Goal: Task Accomplishment & Management: Manage account settings

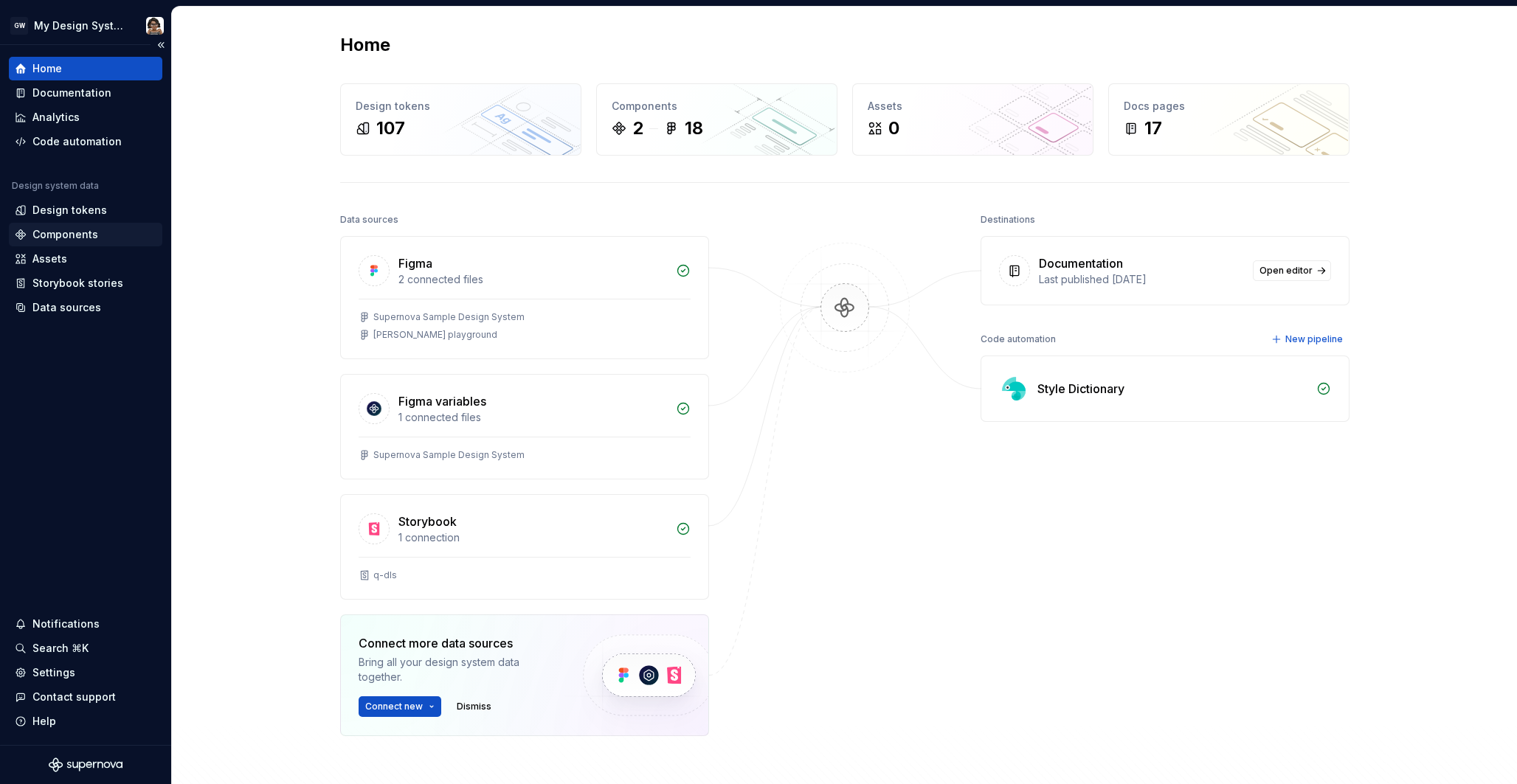
click at [79, 238] on div "Components" at bounding box center [65, 235] width 66 height 15
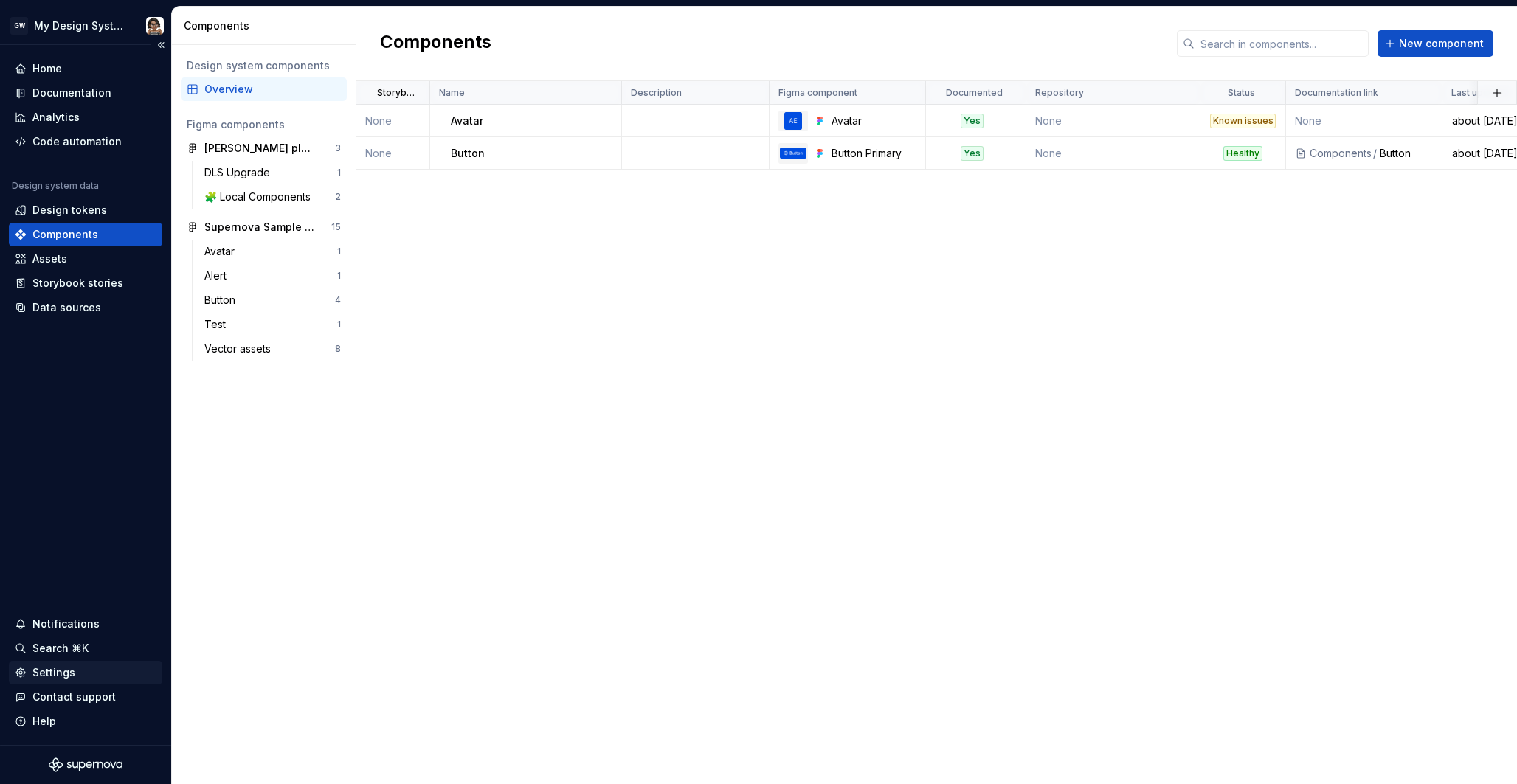
click at [71, 669] on div "Settings" at bounding box center [54, 673] width 43 height 15
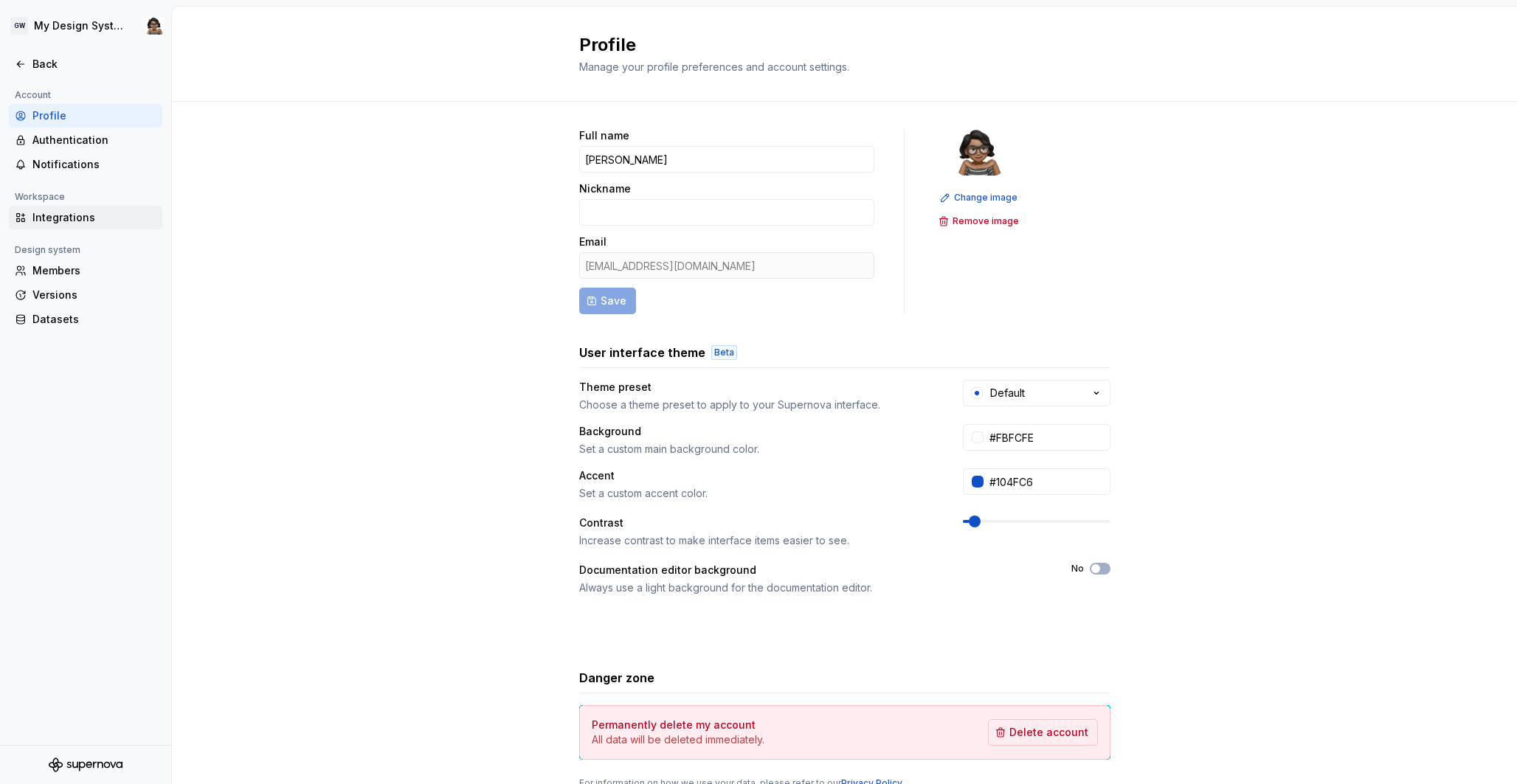
click at [72, 214] on div "Integrations" at bounding box center [94, 218] width 124 height 15
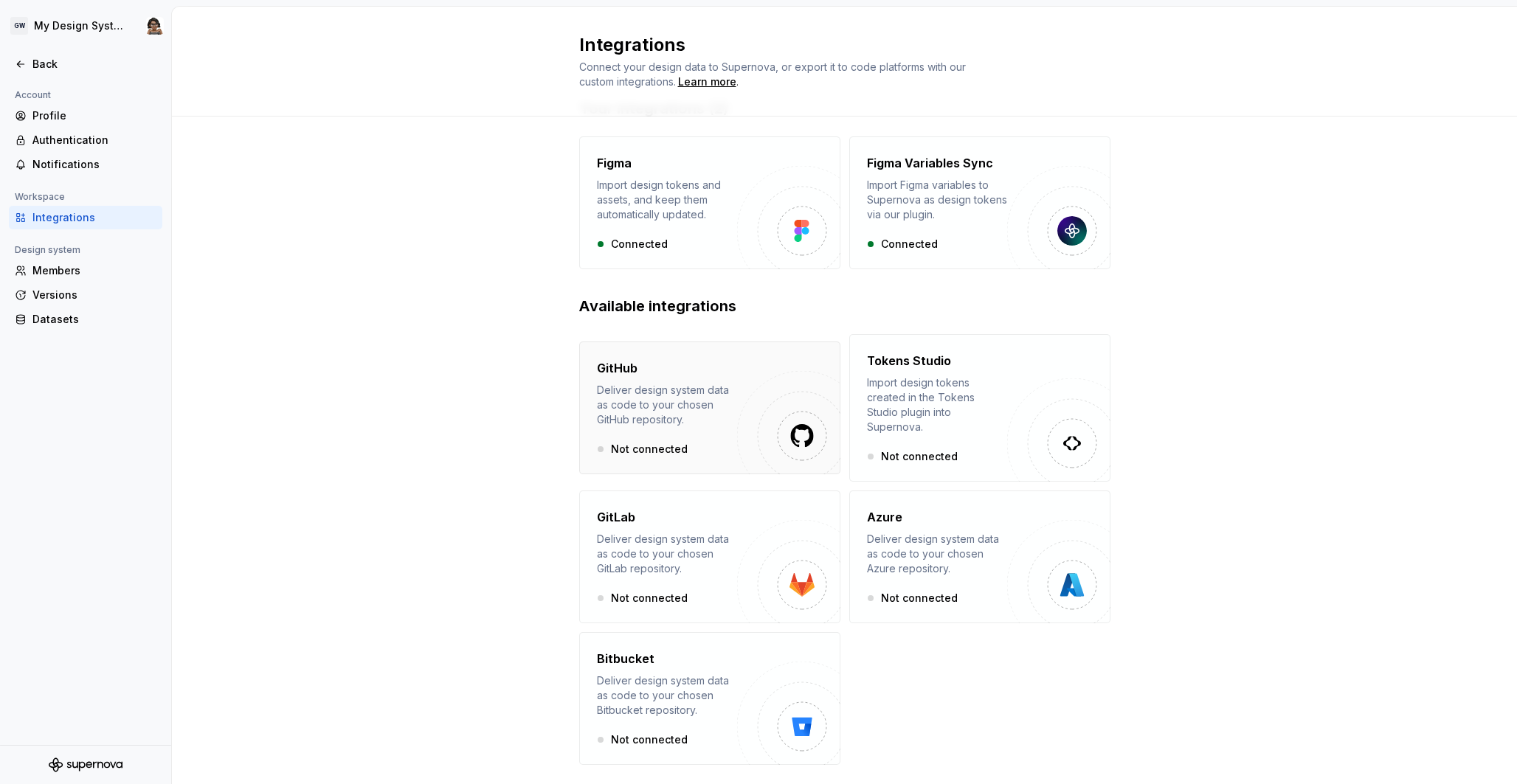
scroll to position [67, 0]
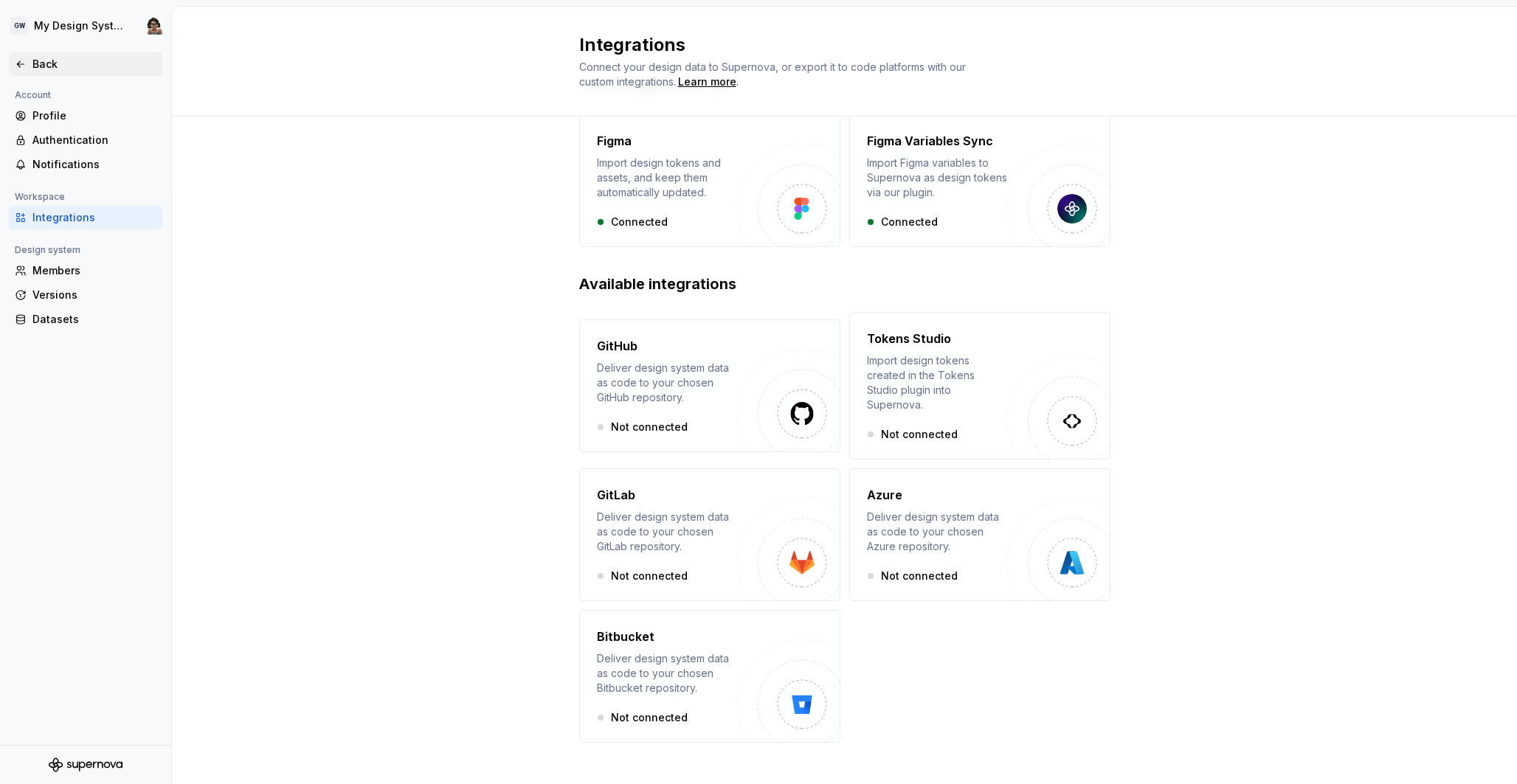
click at [49, 66] on div "Back" at bounding box center [94, 64] width 124 height 15
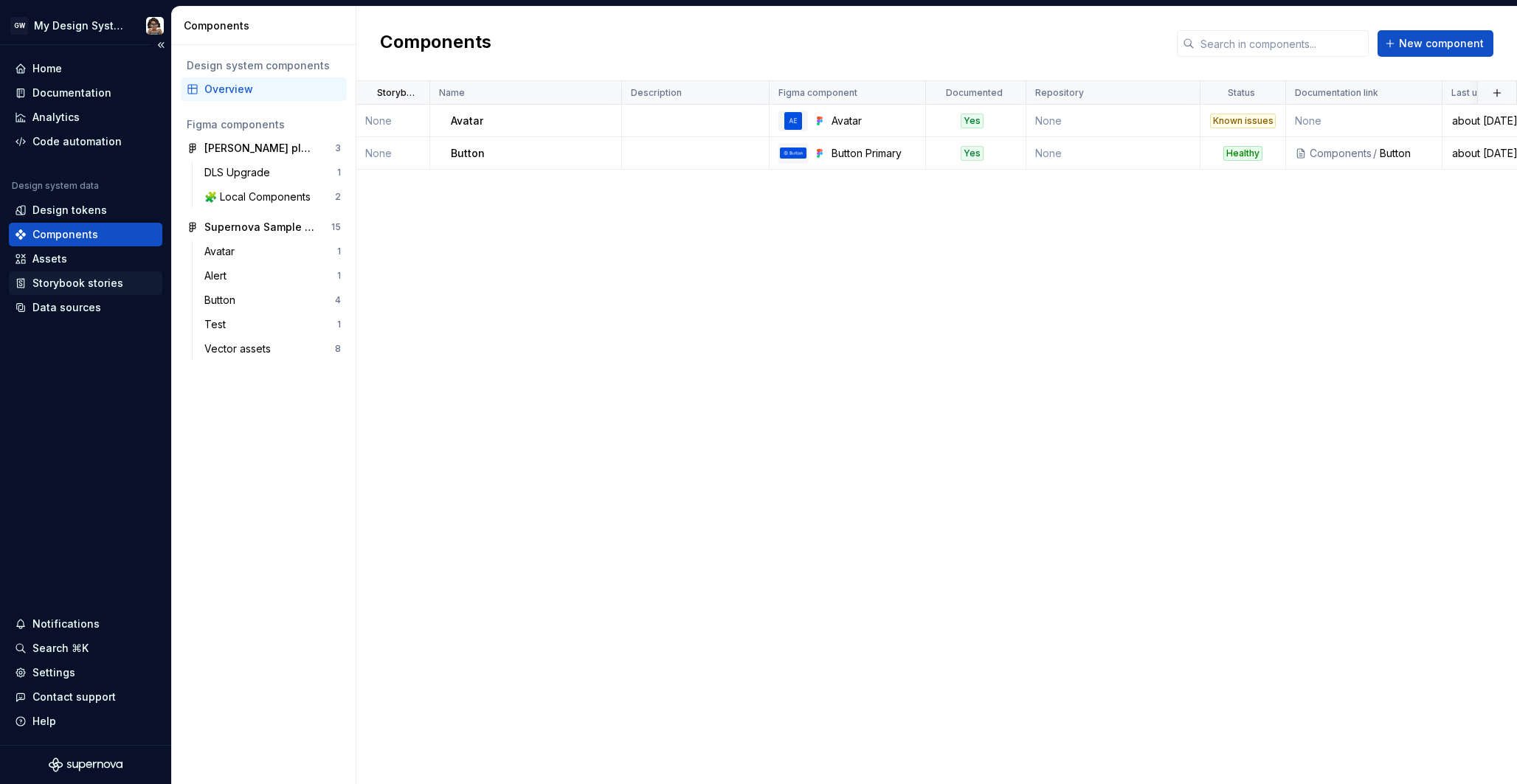
click at [58, 278] on div "Storybook stories" at bounding box center [77, 283] width 91 height 15
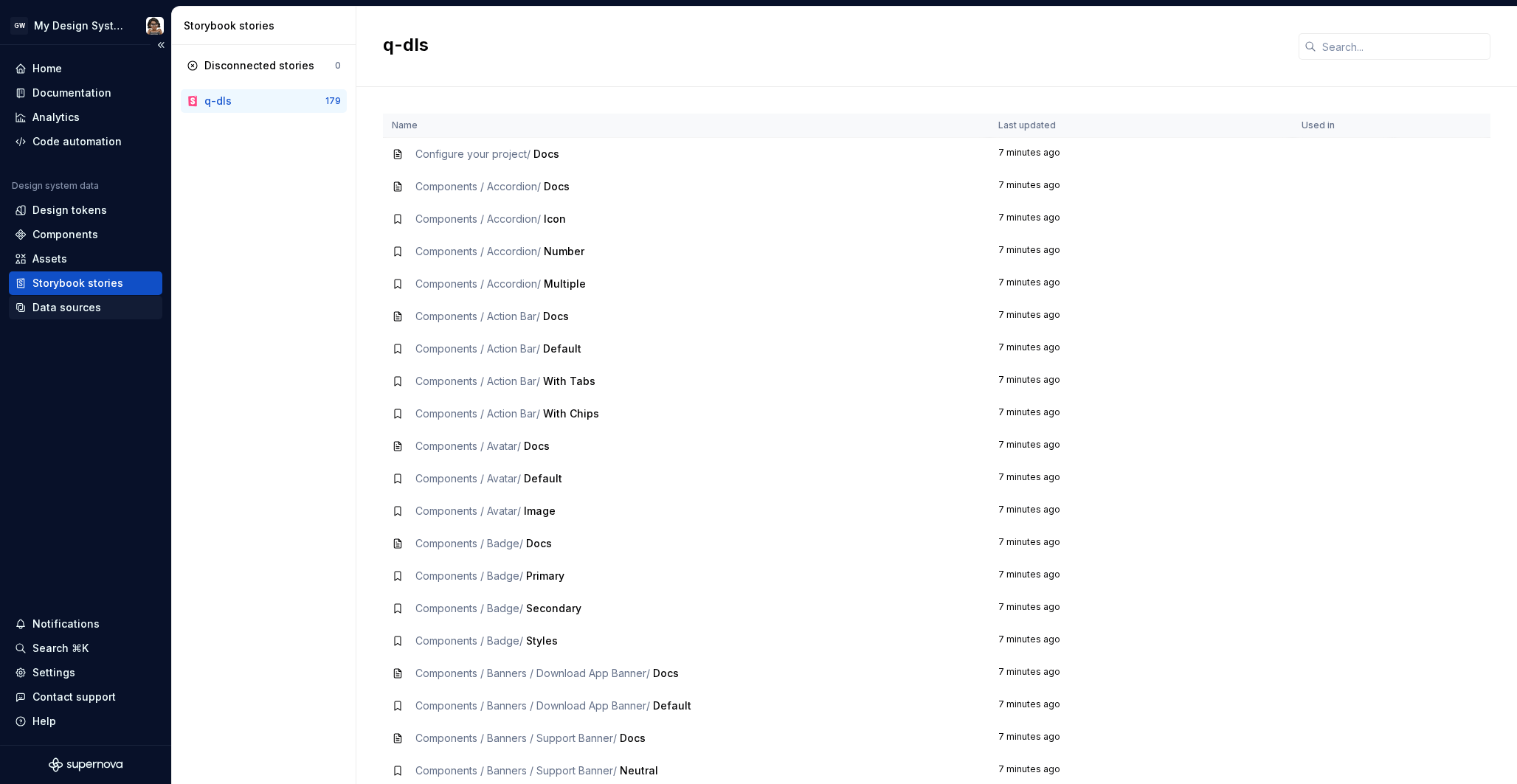
click at [88, 300] on div "Data sources" at bounding box center [66, 307] width 69 height 15
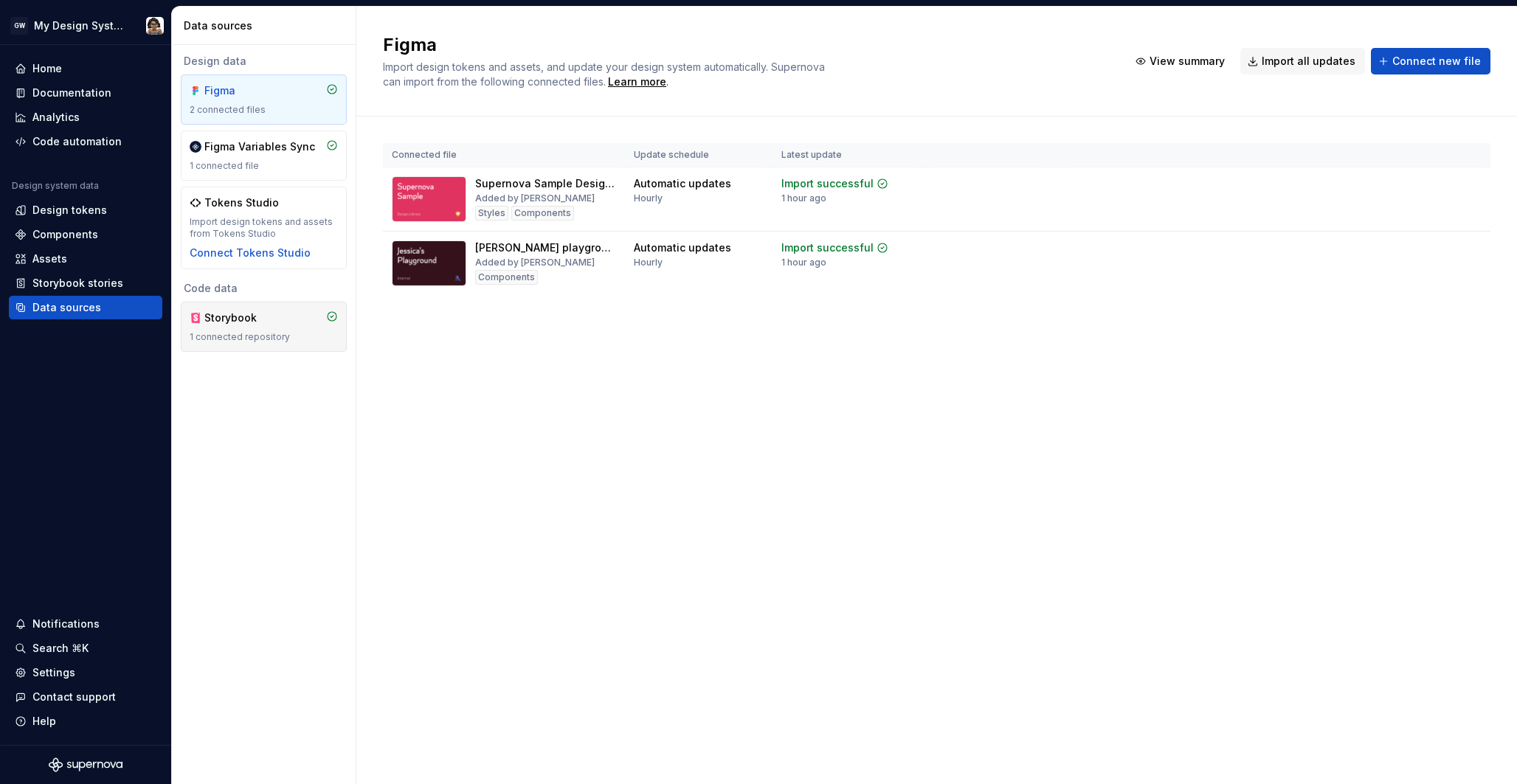
click at [254, 333] on div "1 connected repository" at bounding box center [263, 337] width 149 height 12
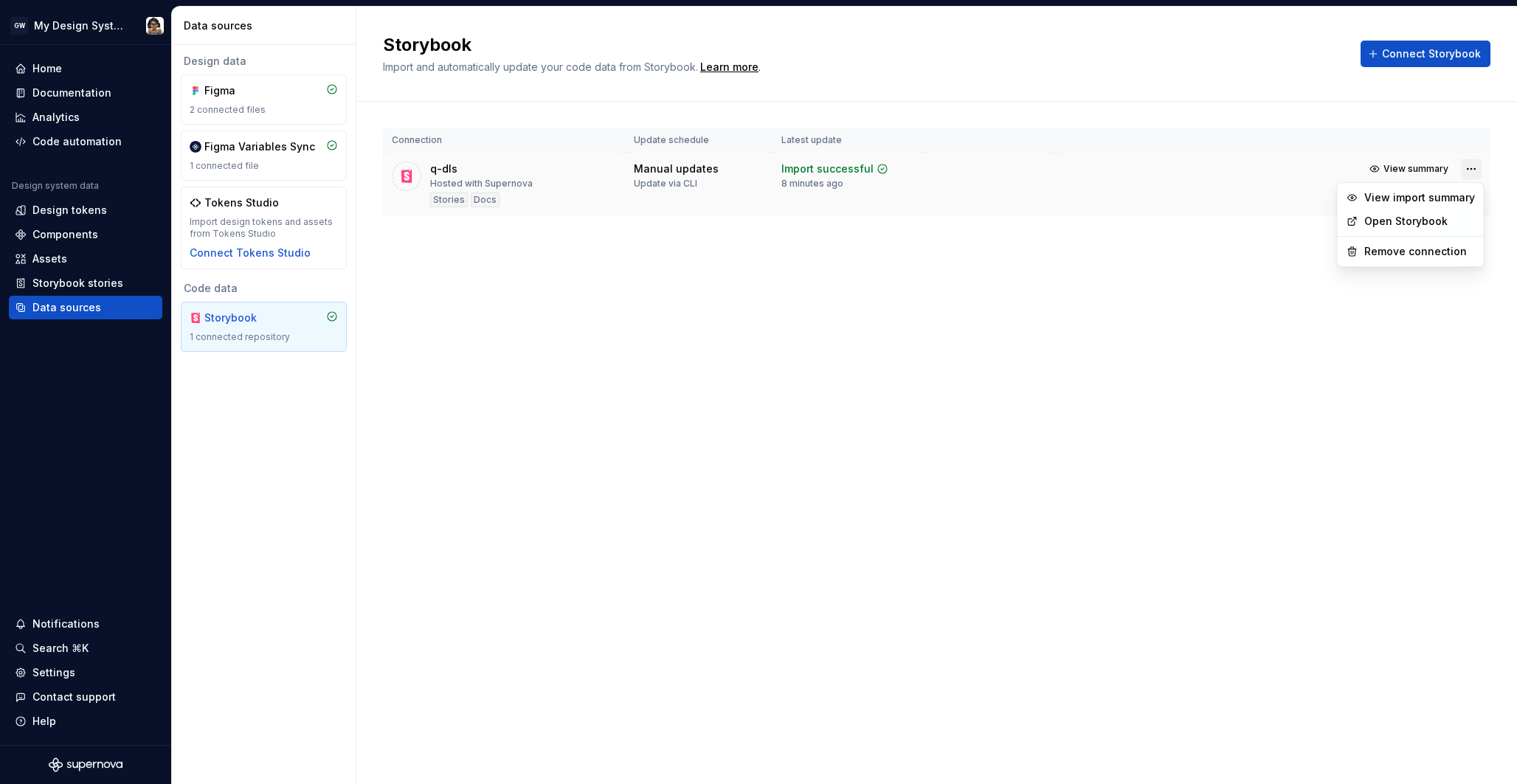
click at [1473, 168] on html "GW My Design System Home Documentation Analytics Code automation Design system …" at bounding box center [758, 392] width 1517 height 784
click at [1441, 222] on link "Open Storybook" at bounding box center [1419, 222] width 110 height 15
click at [1407, 168] on span "View summary" at bounding box center [1416, 169] width 65 height 12
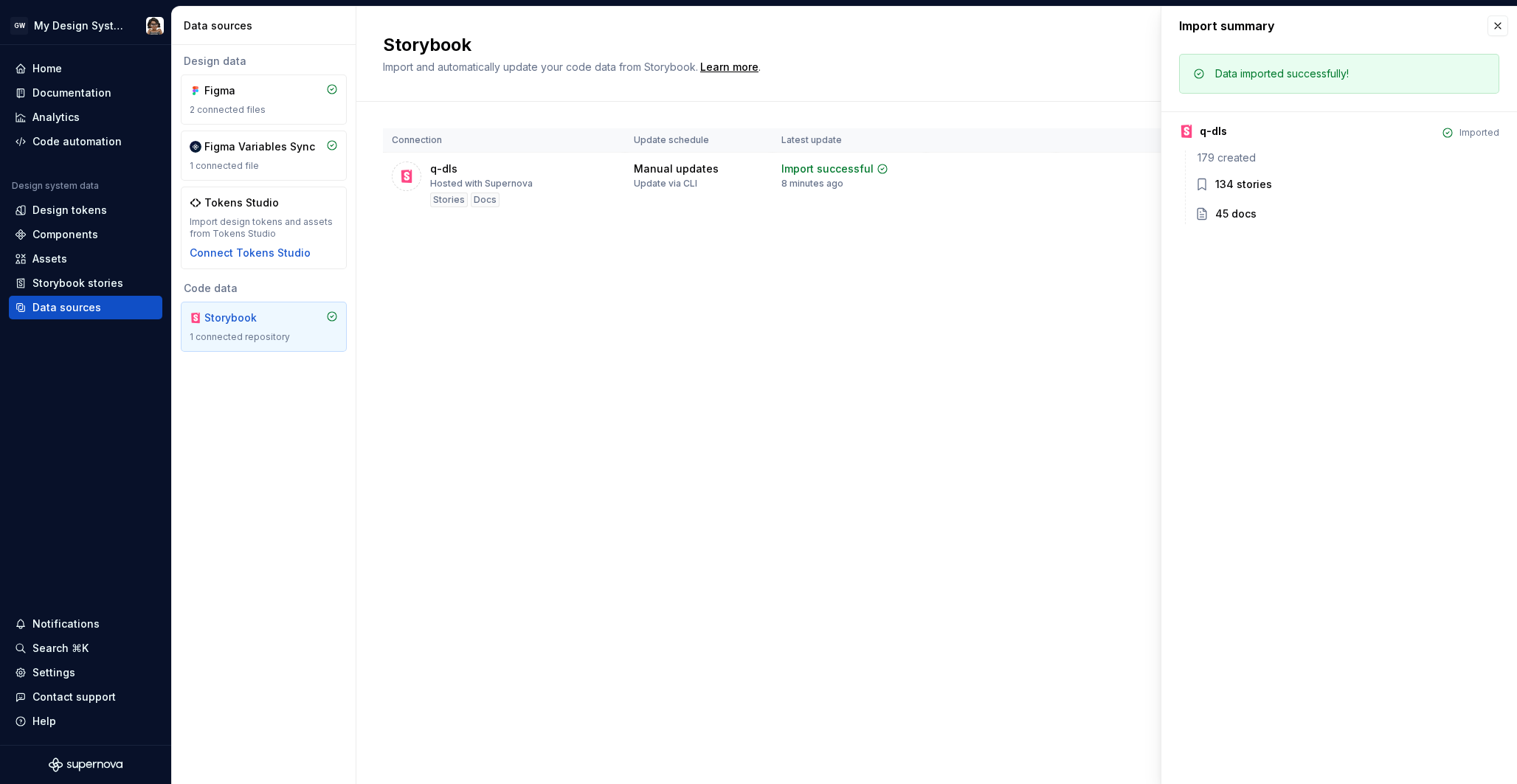
click at [1232, 214] on div "45 docs" at bounding box center [1236, 214] width 42 height 15
click at [1235, 184] on div "134 stories" at bounding box center [1244, 184] width 56 height 15
click at [1499, 29] on button "button" at bounding box center [1497, 26] width 21 height 21
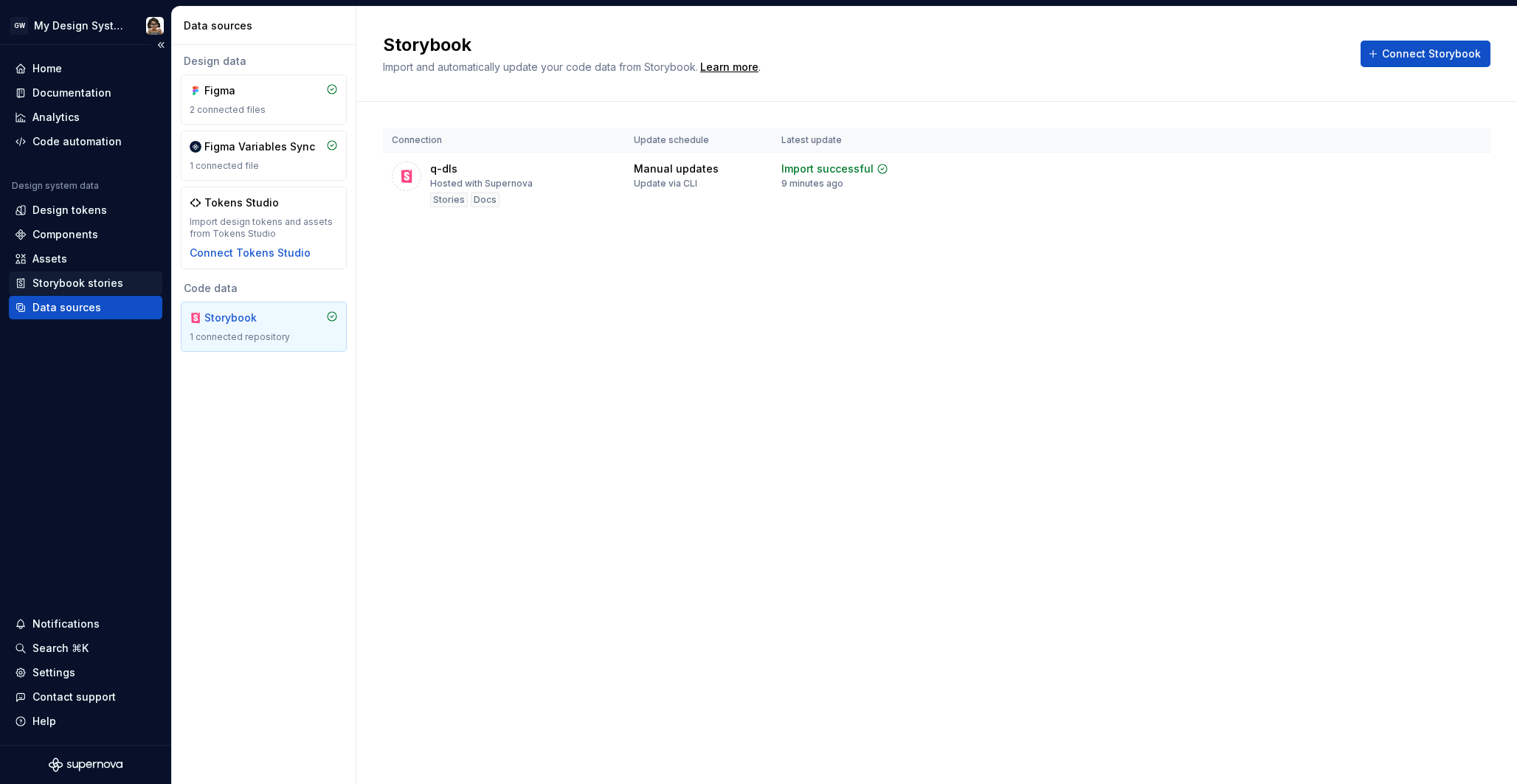
click at [91, 284] on div "Storybook stories" at bounding box center [77, 283] width 91 height 15
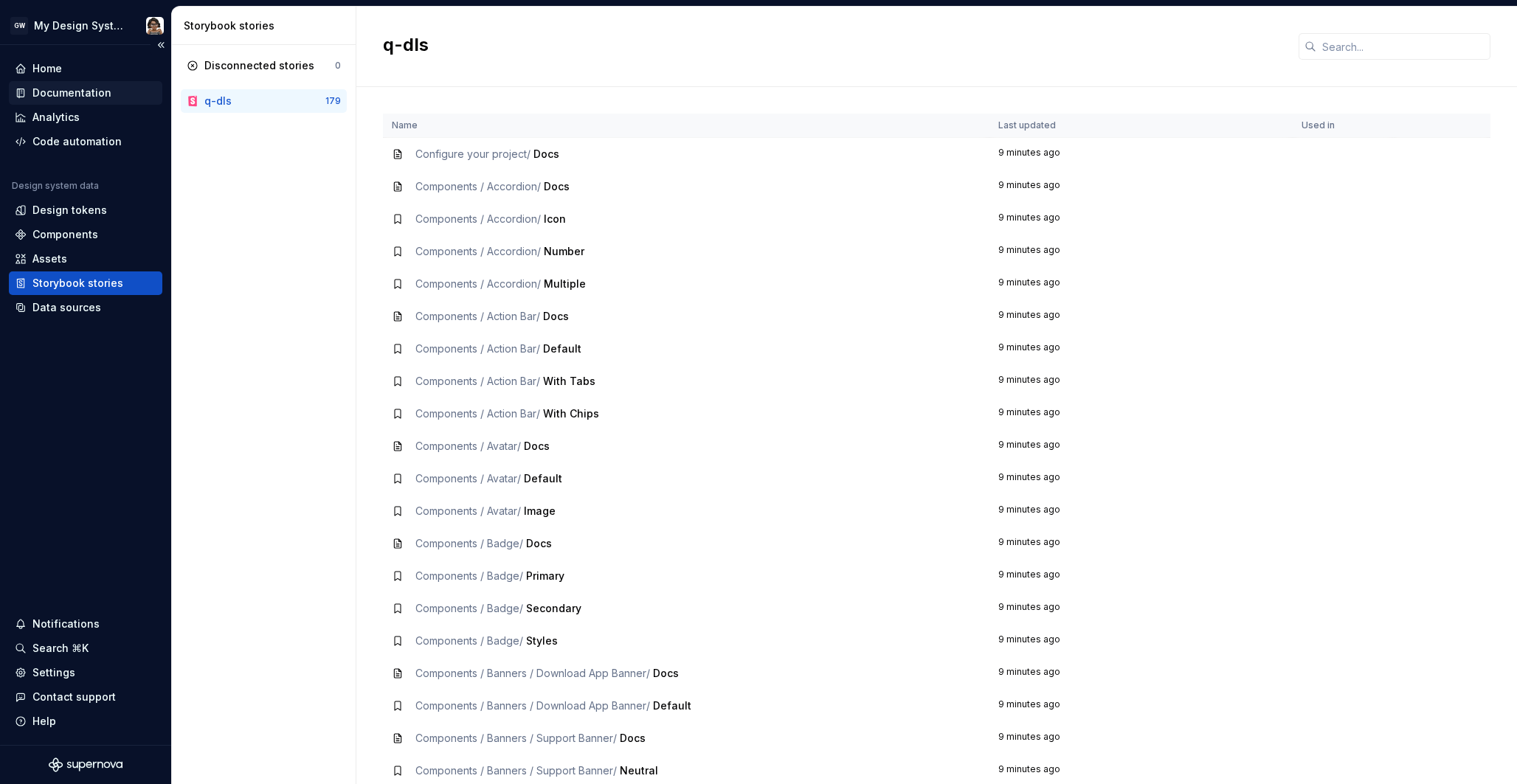
click at [76, 89] on div "Documentation" at bounding box center [71, 93] width 79 height 15
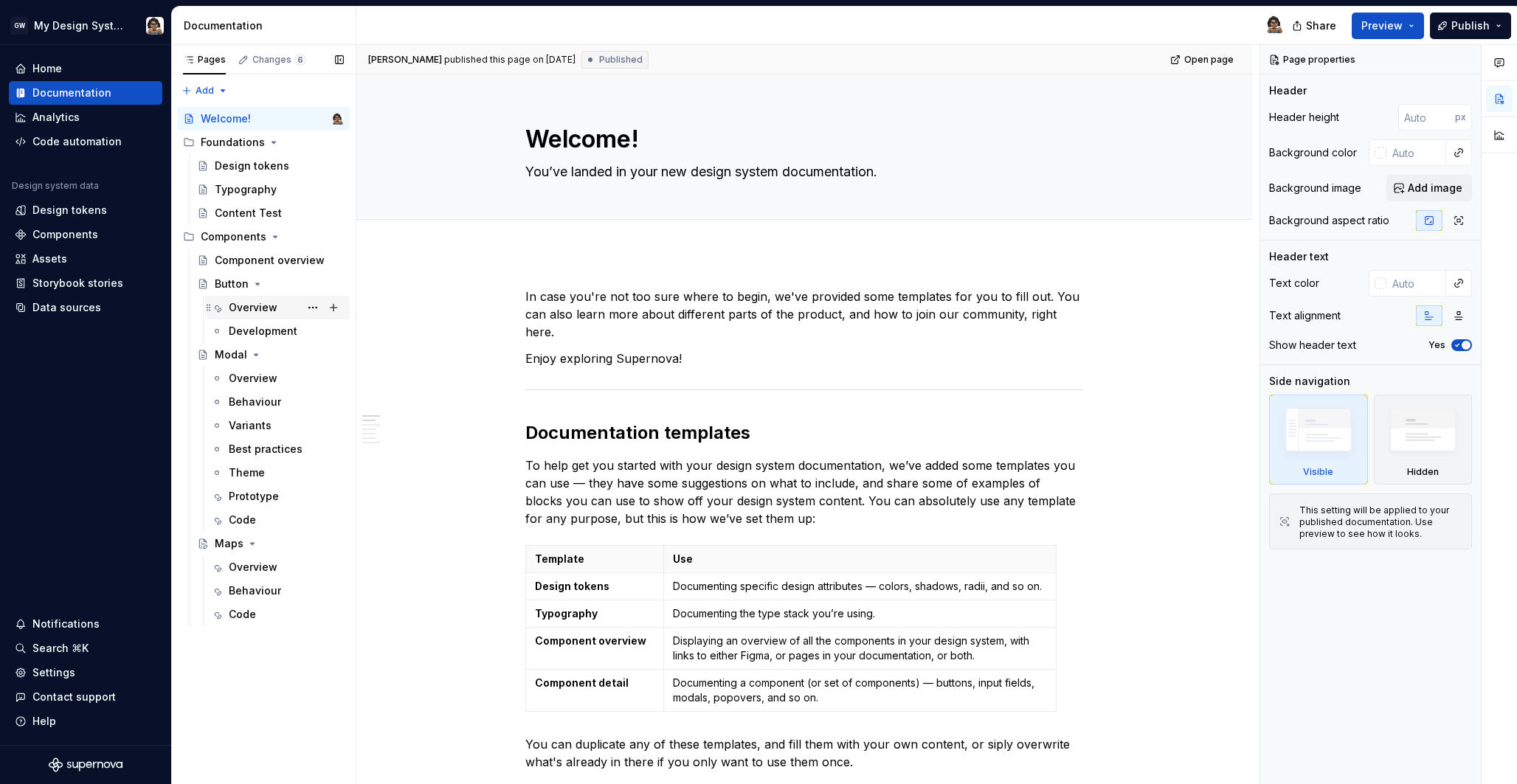
click at [262, 314] on div "Overview" at bounding box center [253, 307] width 49 height 15
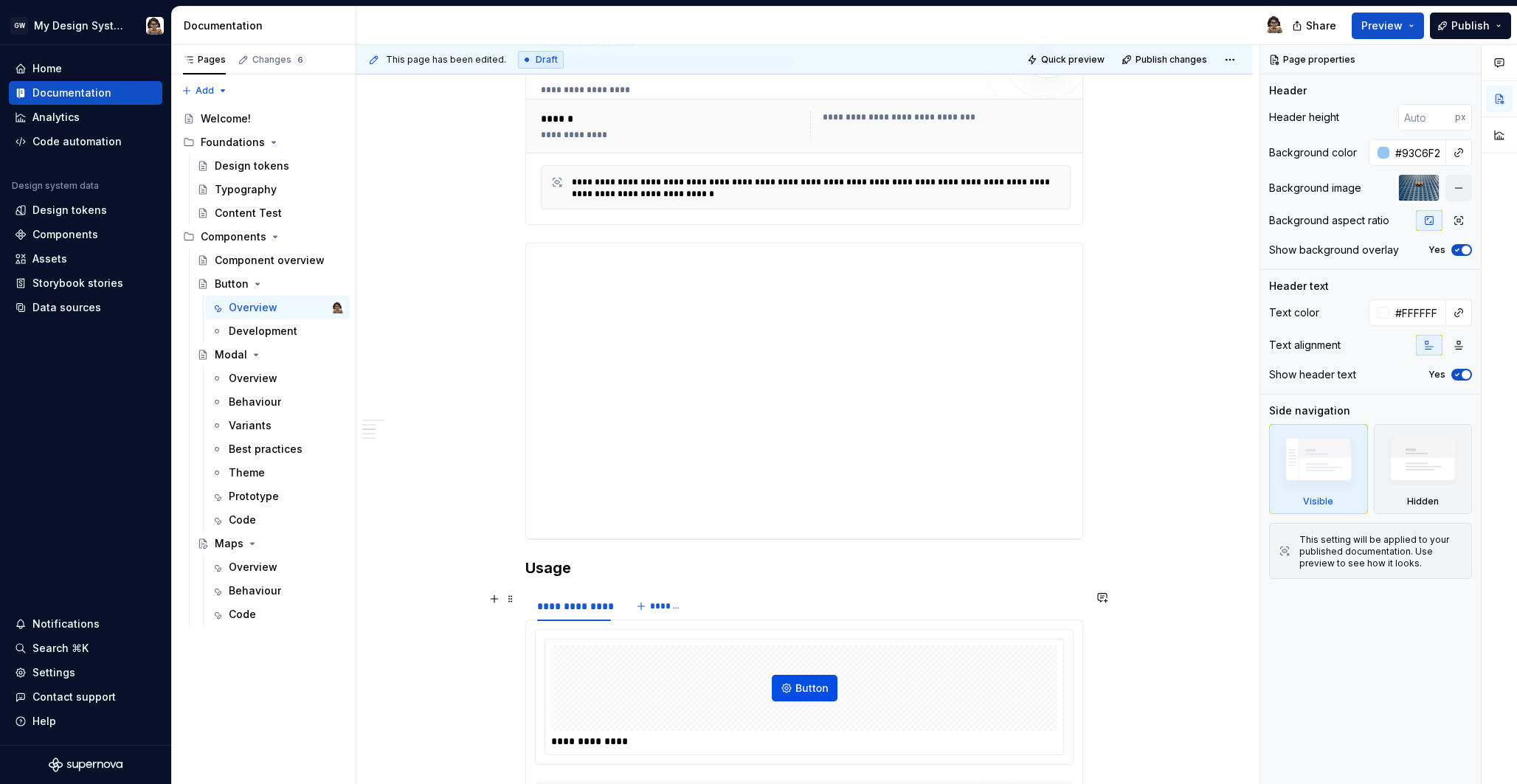
scroll to position [360, 0]
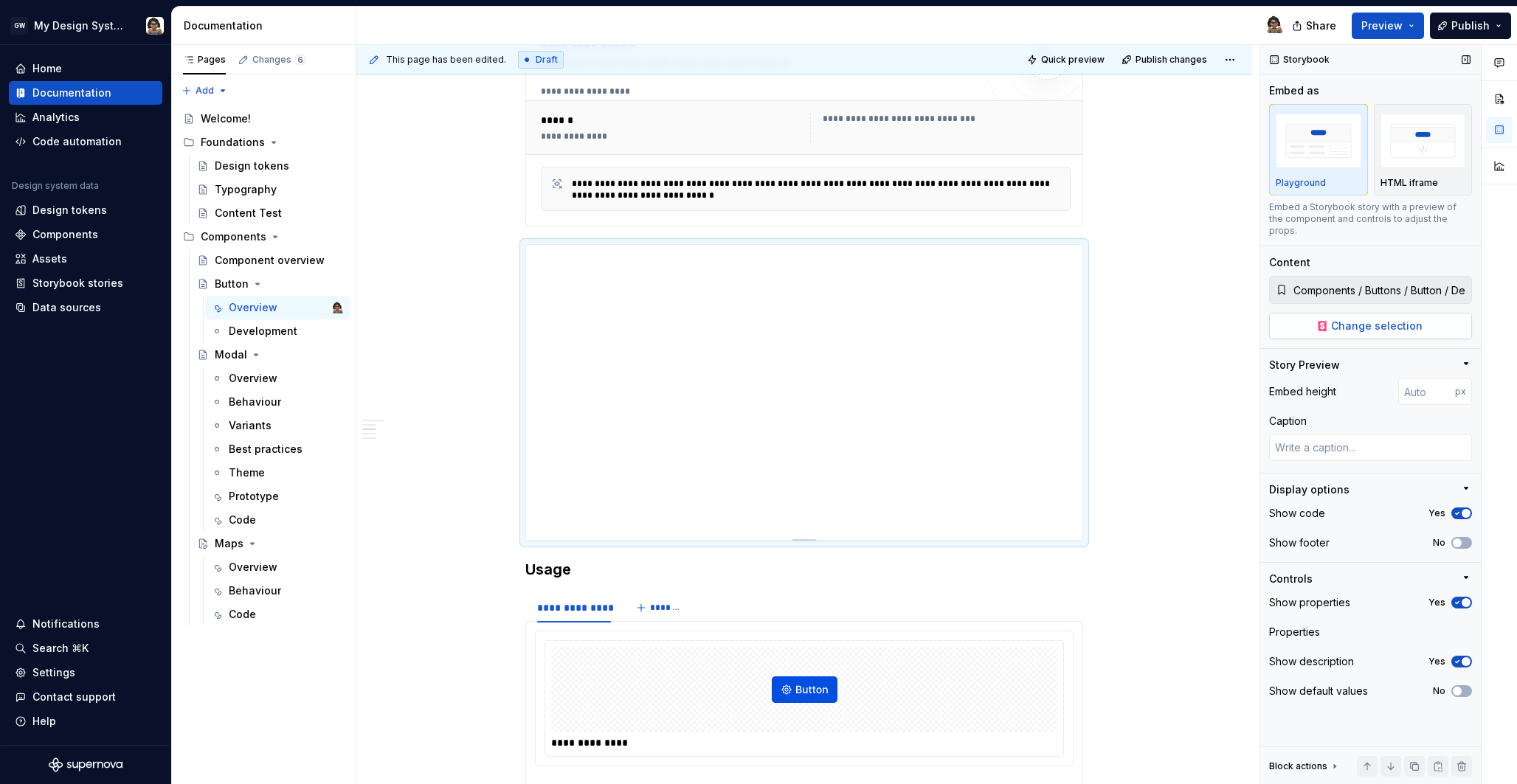
click at [1421, 313] on button "Change selection" at bounding box center [1371, 326] width 203 height 27
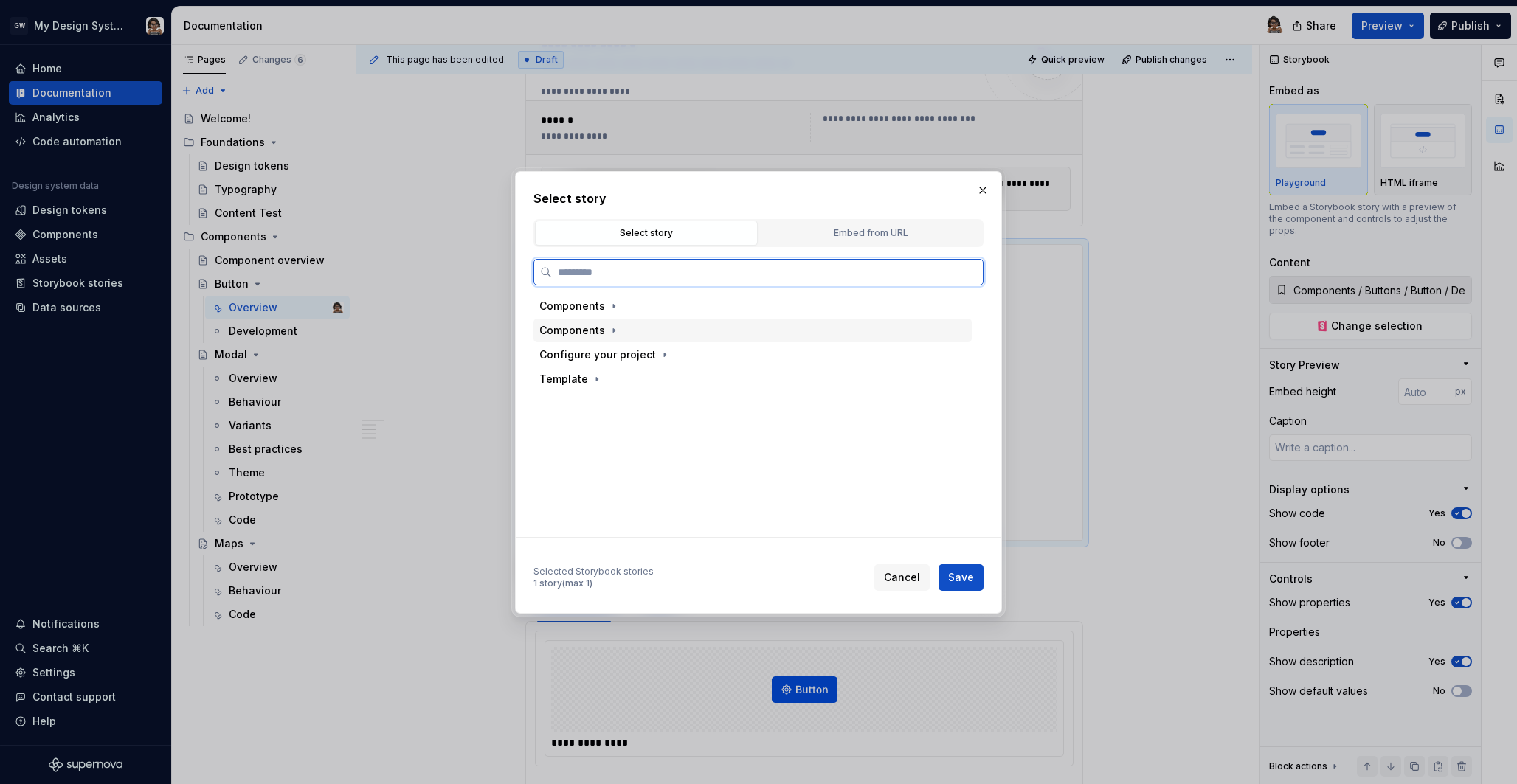
click at [607, 321] on div "Components" at bounding box center [753, 331] width 439 height 23
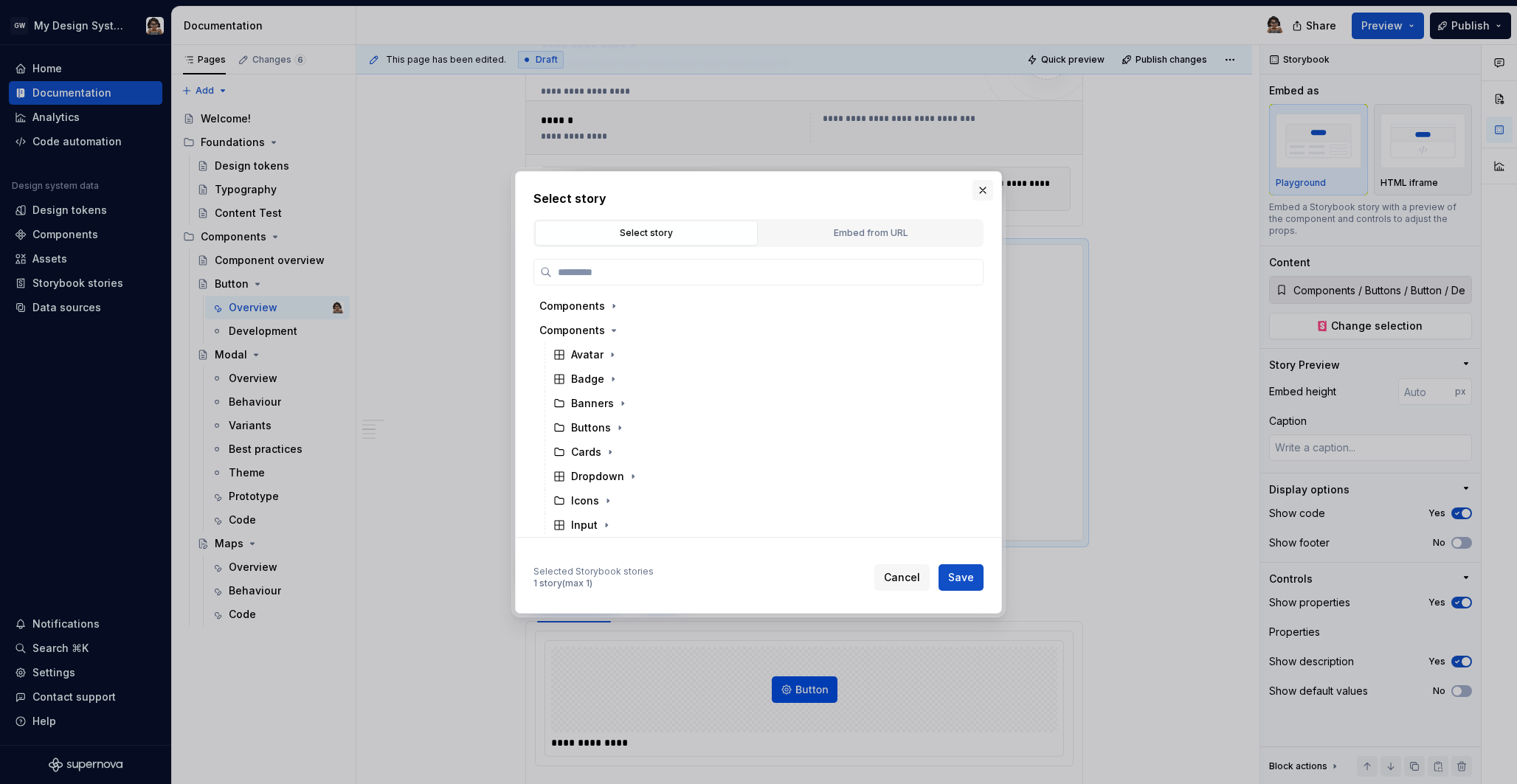
click at [986, 193] on button "button" at bounding box center [983, 190] width 21 height 21
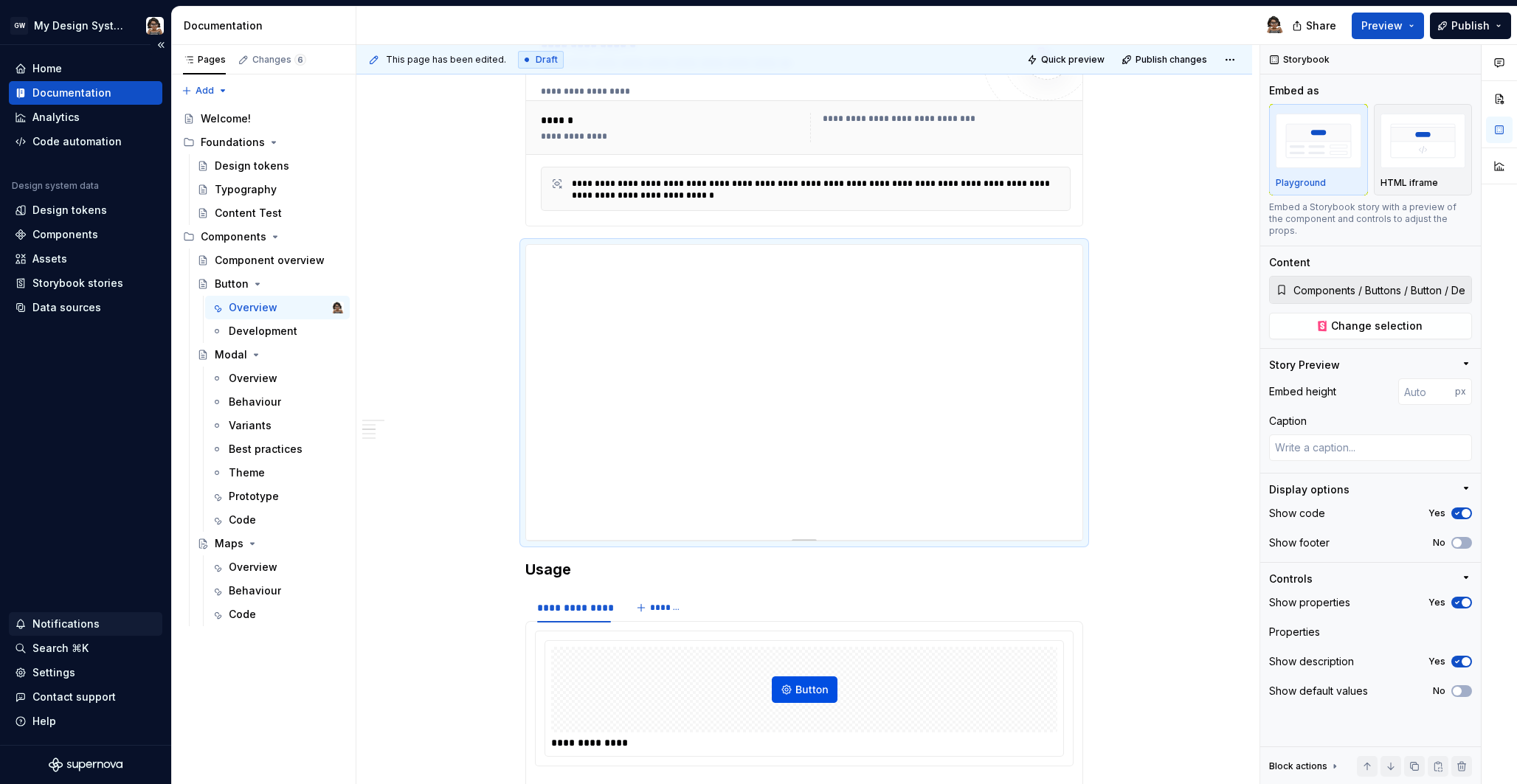
click at [56, 617] on div "Notifications" at bounding box center [66, 624] width 67 height 15
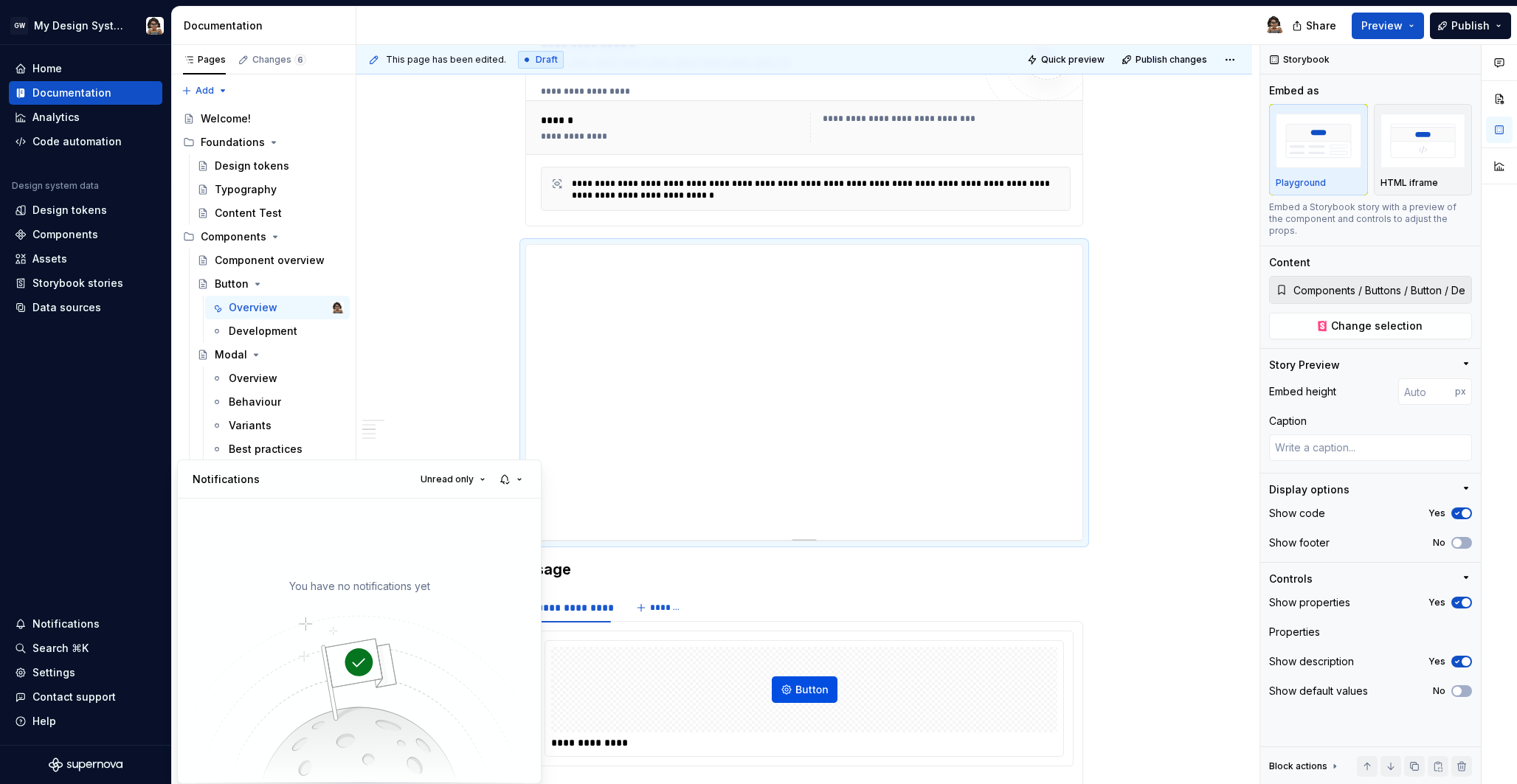
type textarea "*"
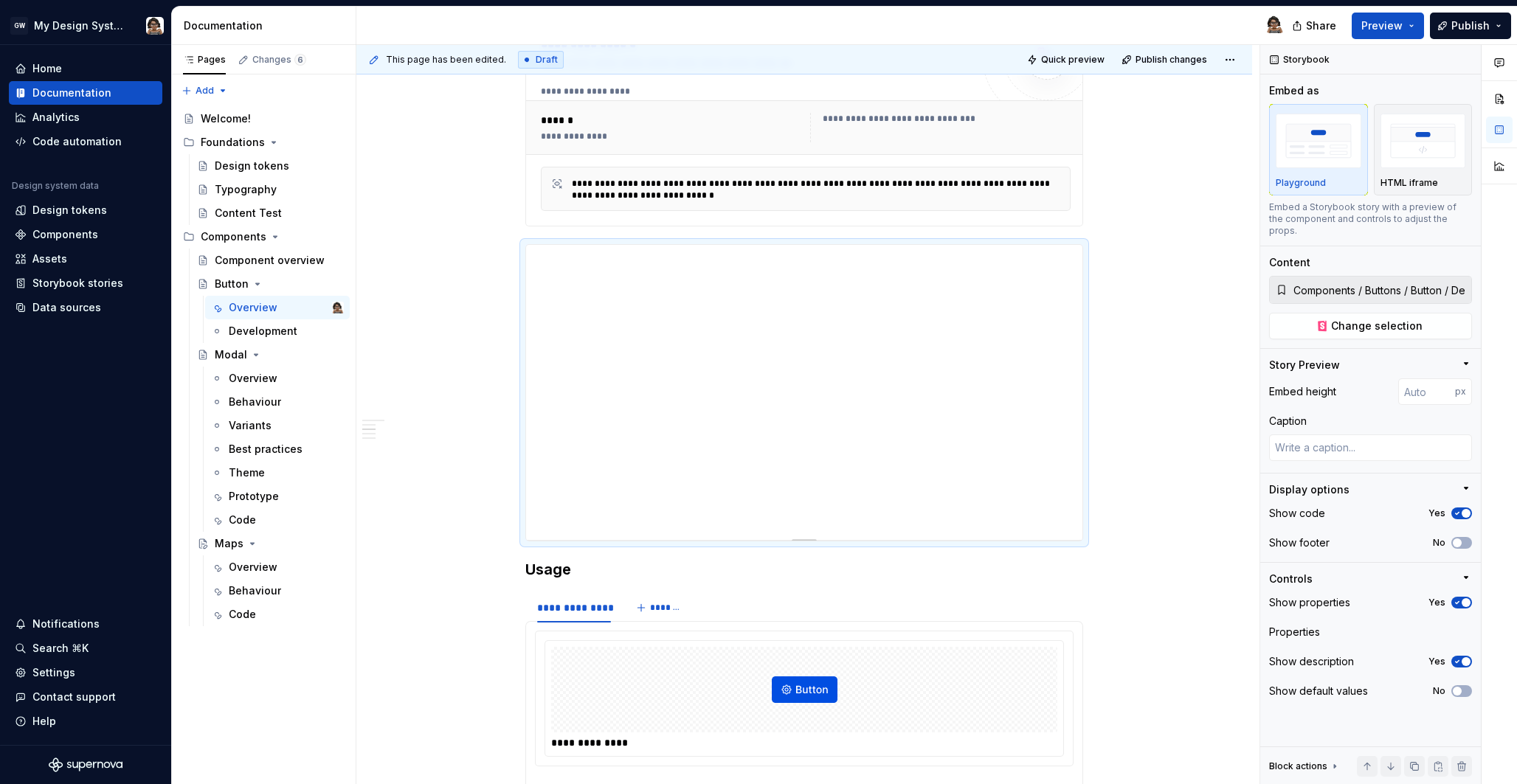
click at [70, 623] on html "GW My Design System Home Documentation Analytics Code automation Design system …" at bounding box center [758, 392] width 1517 height 784
click at [69, 673] on div "Settings" at bounding box center [54, 673] width 43 height 15
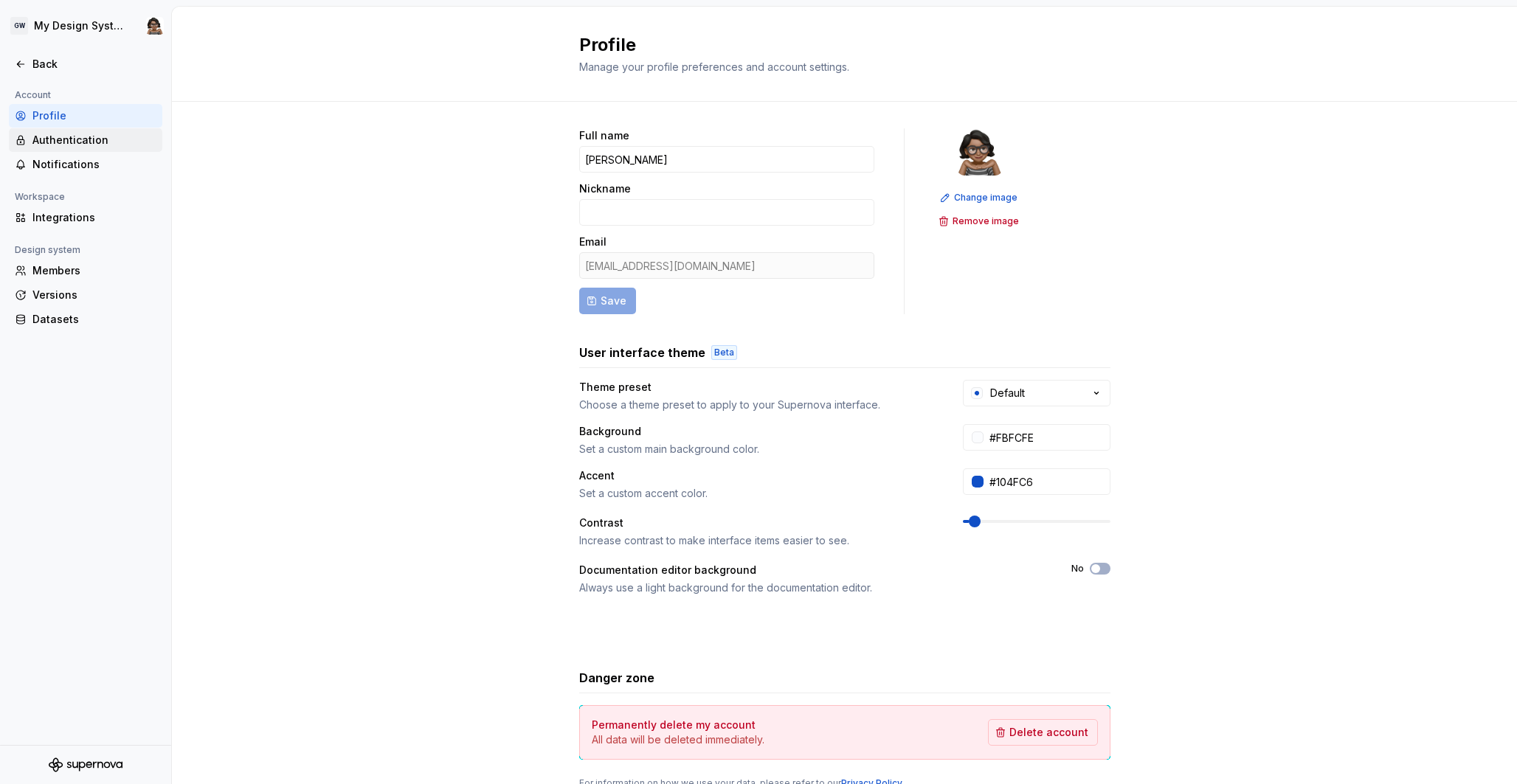
click at [109, 146] on div "Authentication" at bounding box center [94, 140] width 124 height 15
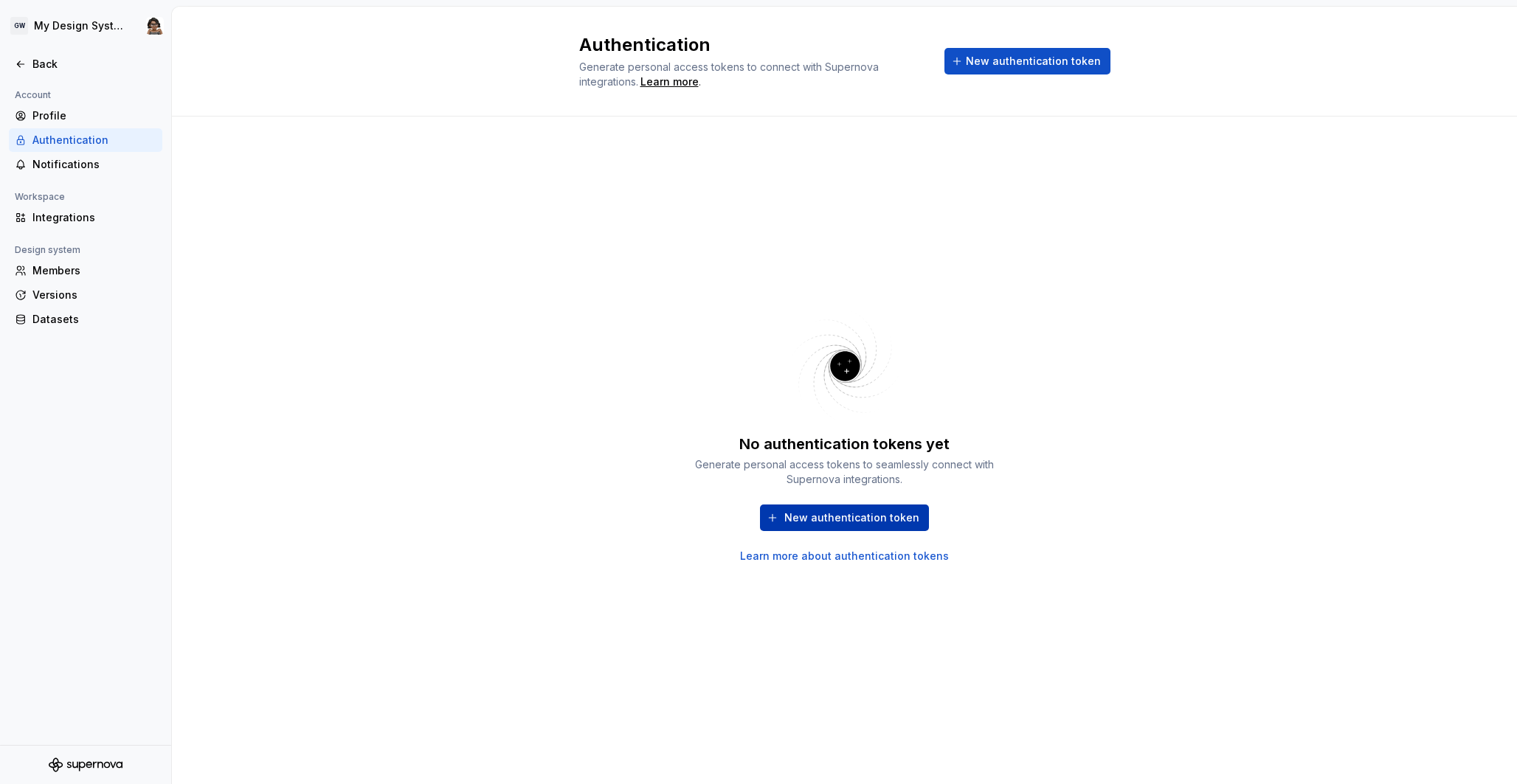
click at [867, 515] on span "New authentication token" at bounding box center [852, 518] width 135 height 15
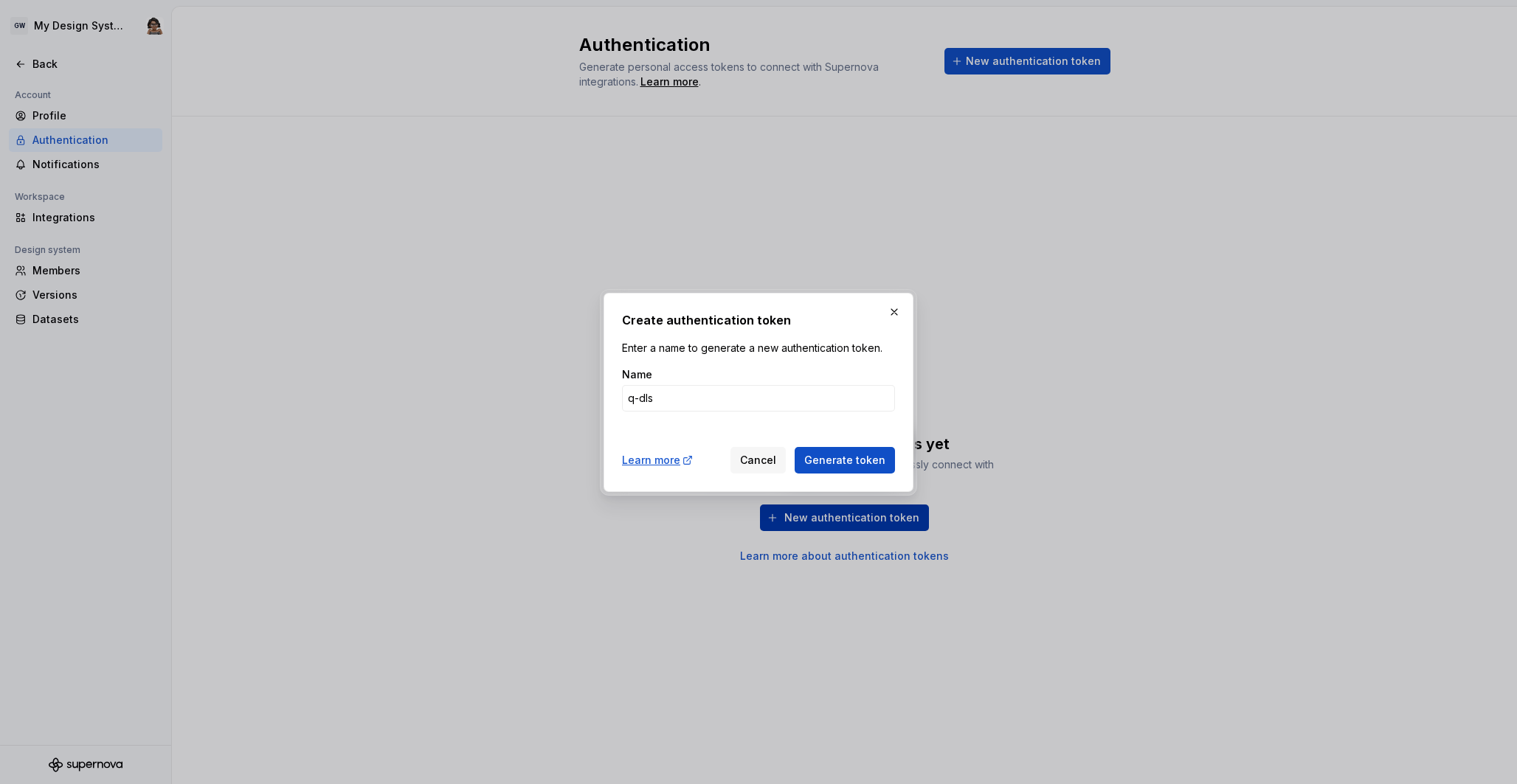
type input "q-dls"
click at [795, 447] on button "Generate token" at bounding box center [845, 460] width 101 height 27
click at [854, 463] on span "Generate token" at bounding box center [845, 460] width 81 height 15
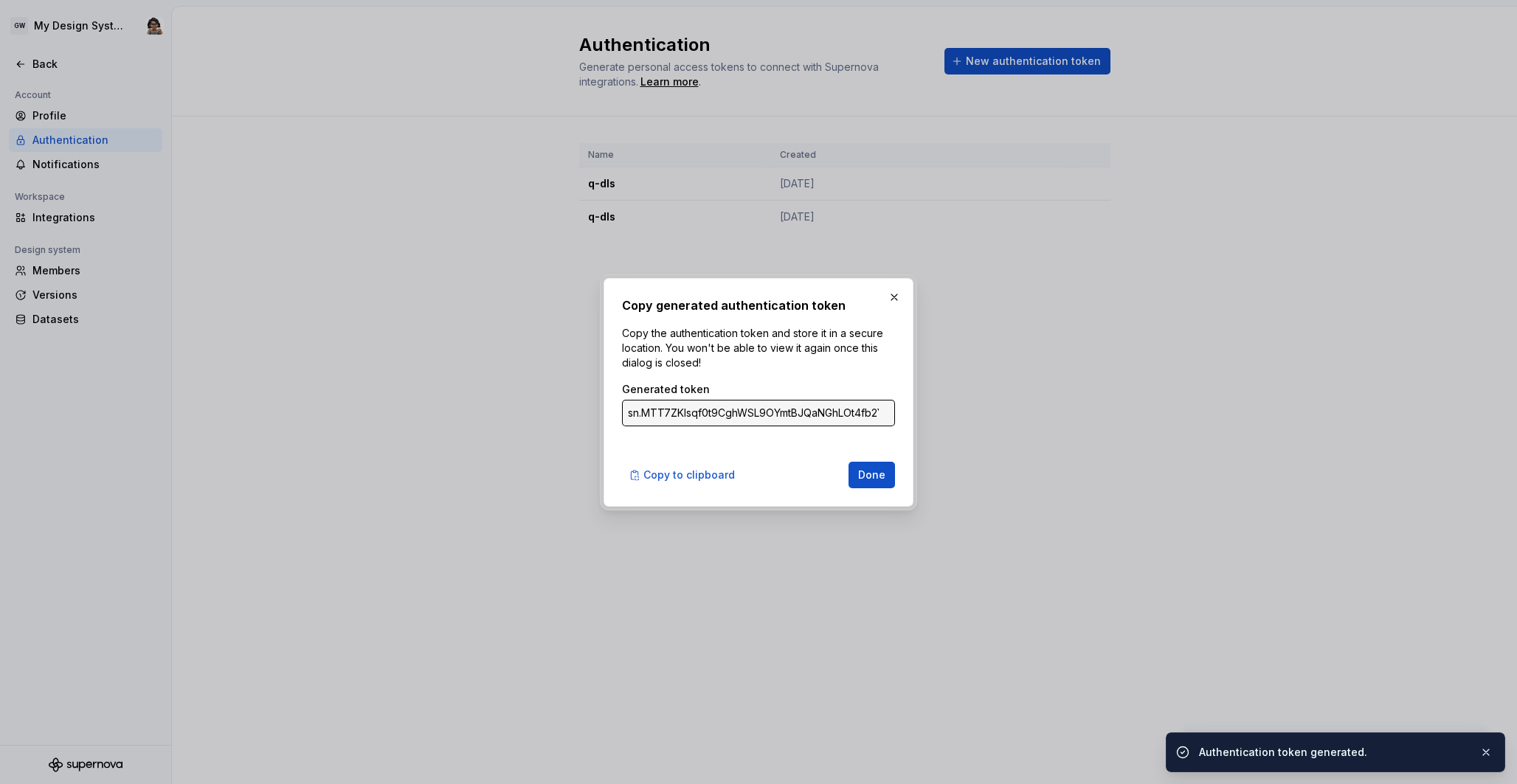
click at [802, 409] on input "sn.MTT7ZKIsqf0t9CghWSL9OYmtBJQaNGhLOt4fb2YUwgzLRXasAfZIpCI61lLxfsMcRbxwRk3QeYUq…" at bounding box center [758, 413] width 273 height 27
click at [706, 409] on input "sn.MTT7ZKIsqf0t9CghWSL9OYmtBJQaNGhLOt4fb2YUwgzLRXasAfZIpCI61lLxfsMcRbxwRk3QeYUq…" at bounding box center [758, 413] width 273 height 27
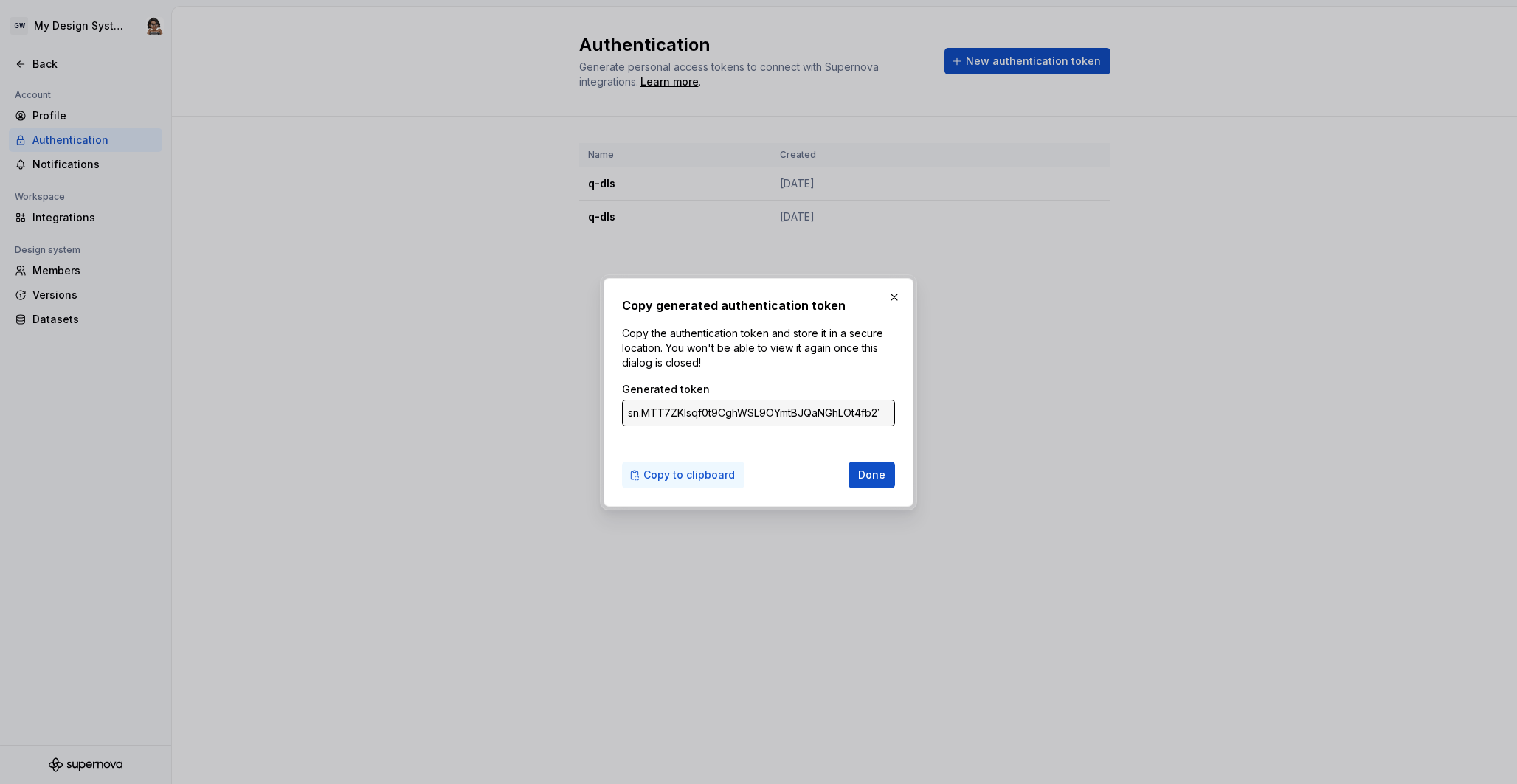
click at [698, 469] on span "Copy to clipboard" at bounding box center [689, 475] width 91 height 15
click at [867, 468] on span "Done" at bounding box center [871, 475] width 27 height 15
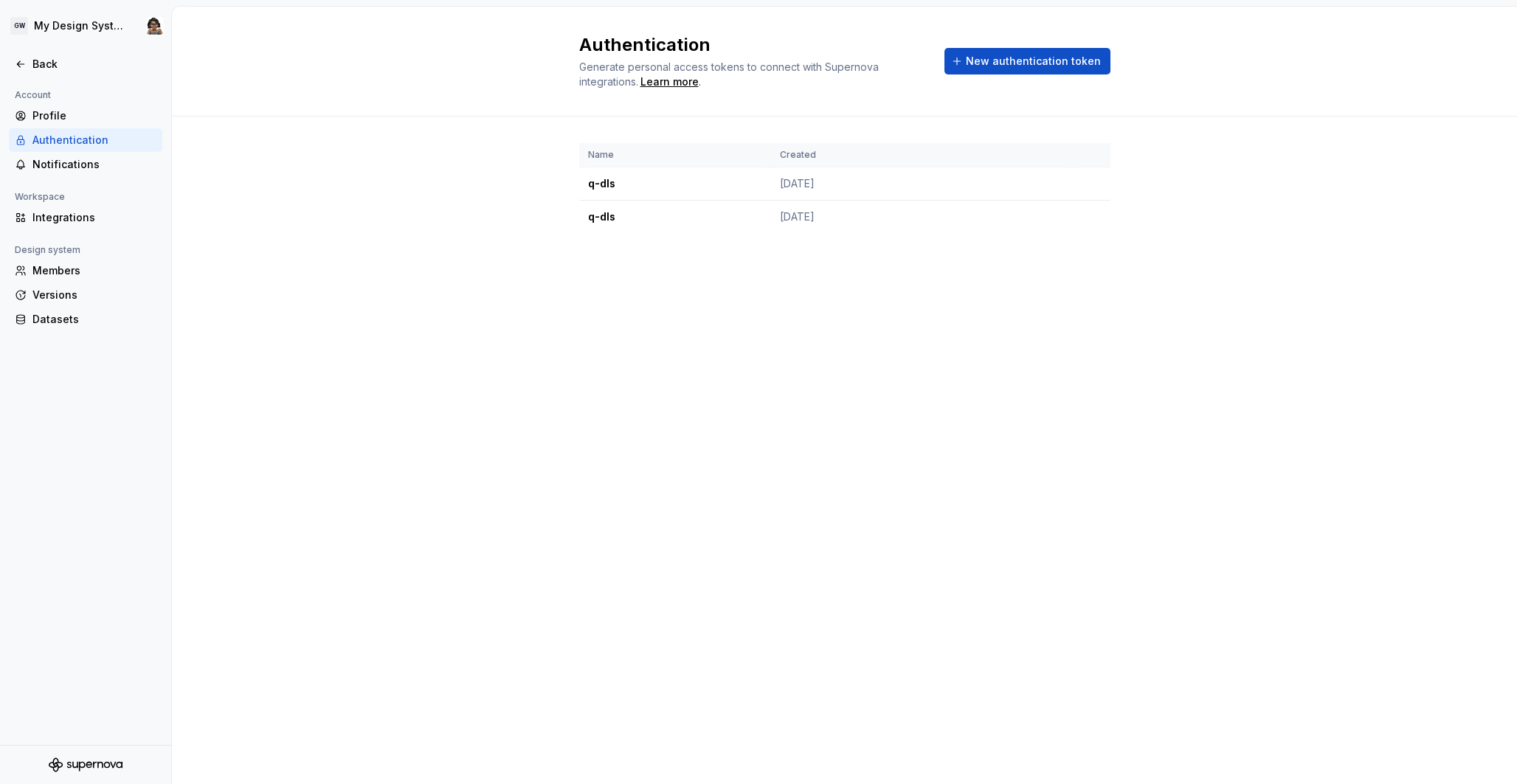
click at [484, 553] on div "Authentication Generate personal access tokens to connect with Supernova integr…" at bounding box center [844, 395] width 1345 height 777
click at [110, 23] on html "GW My Design System Back Account Profile Authentication Notifications Workspace…" at bounding box center [758, 392] width 1517 height 784
click at [120, 68] on div "GOV Workspace" at bounding box center [112, 72] width 125 height 15
click at [293, 61] on div "GOV Workspace" at bounding box center [295, 64] width 96 height 15
click at [37, 63] on div "Back" at bounding box center [94, 64] width 124 height 15
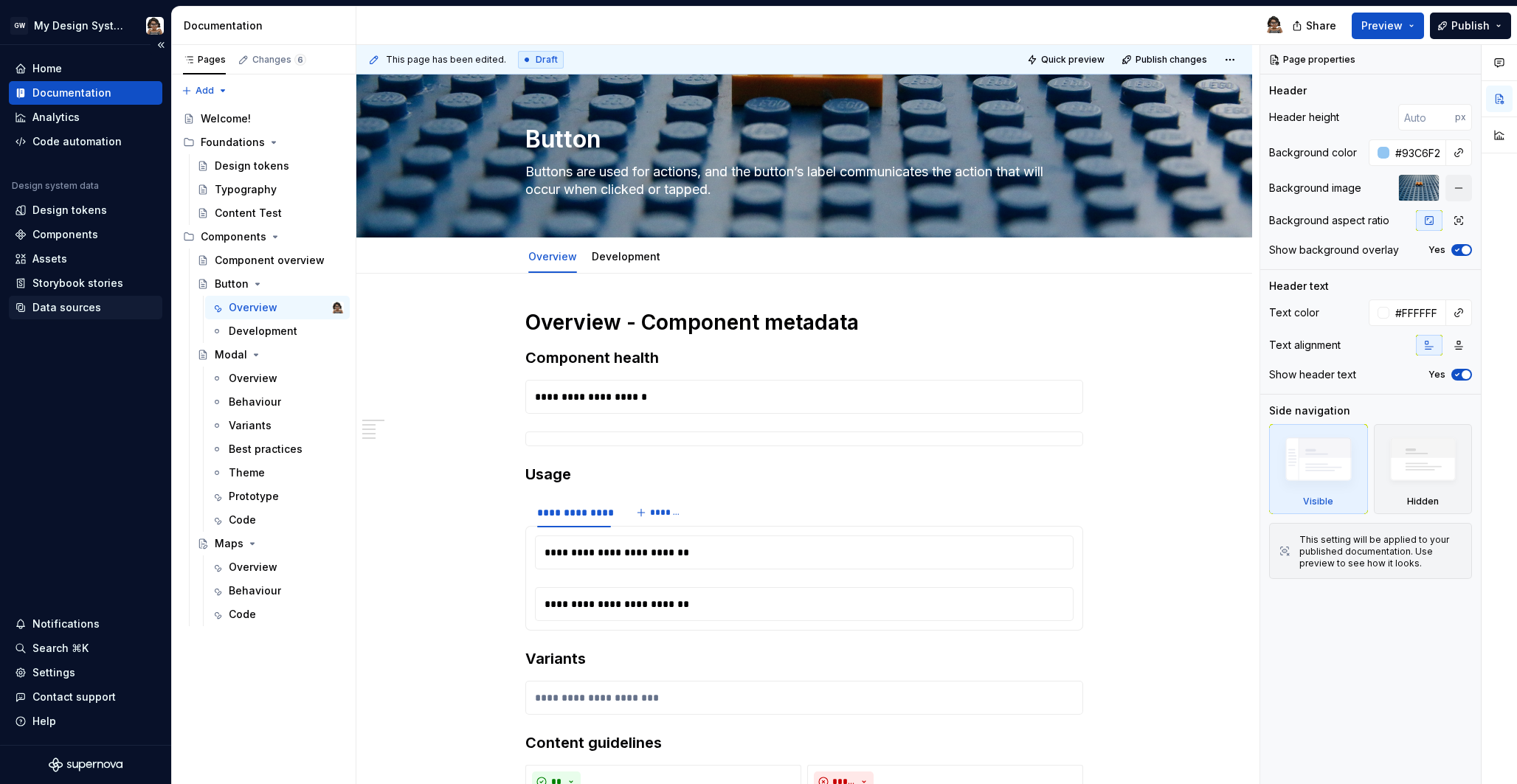
click at [82, 301] on div "Data sources" at bounding box center [66, 307] width 69 height 15
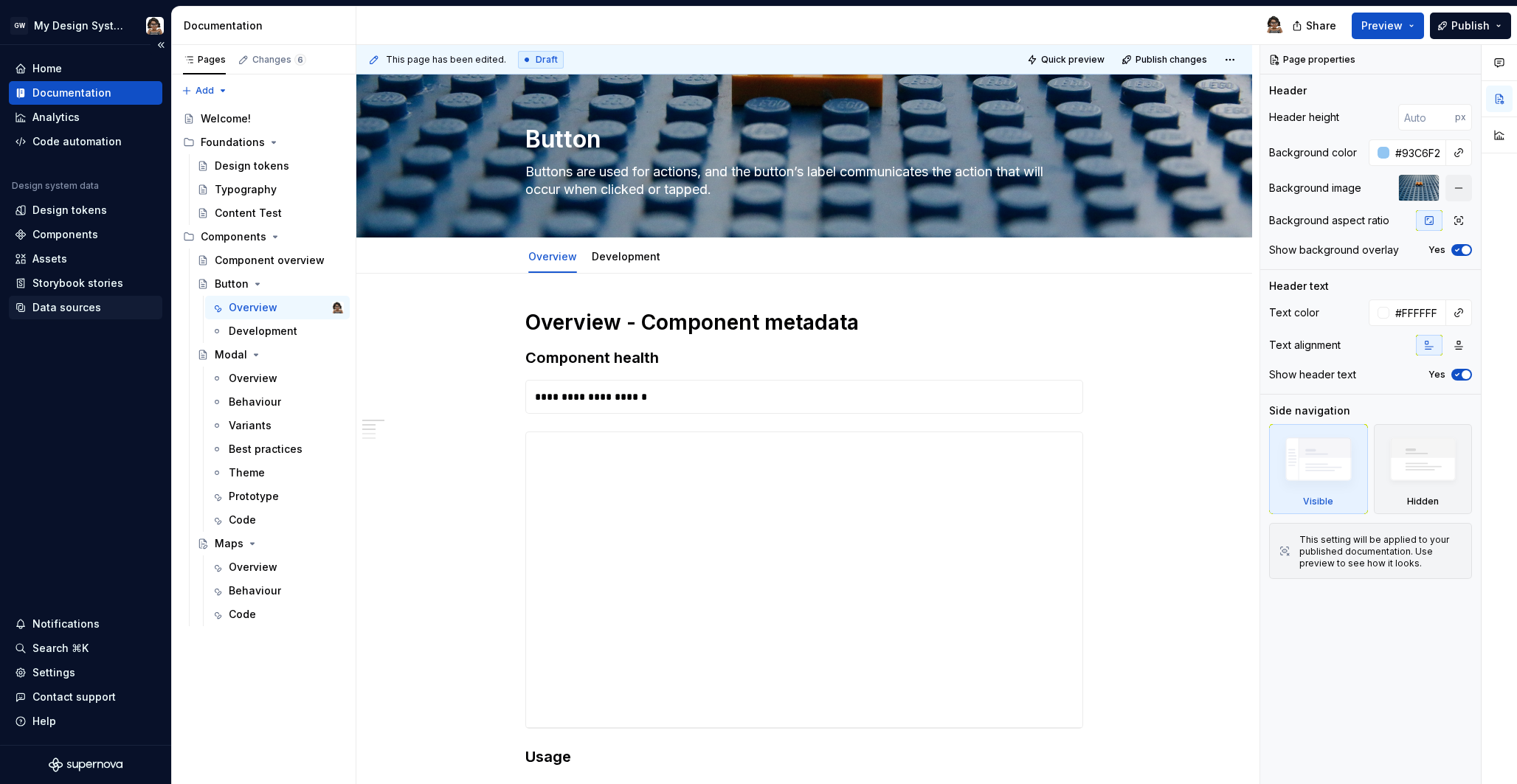
type textarea "*"
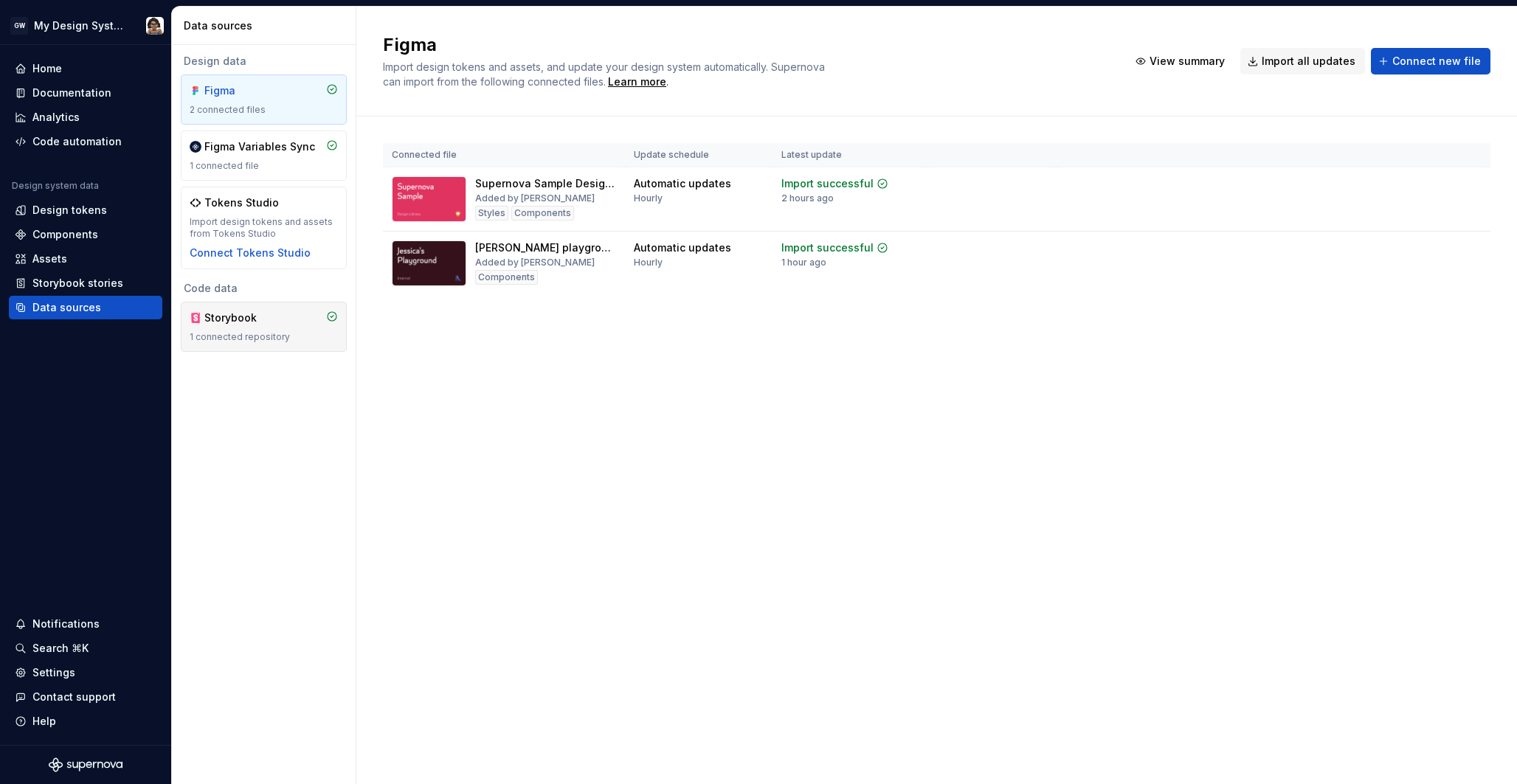
click at [232, 338] on div "1 connected repository" at bounding box center [263, 337] width 149 height 12
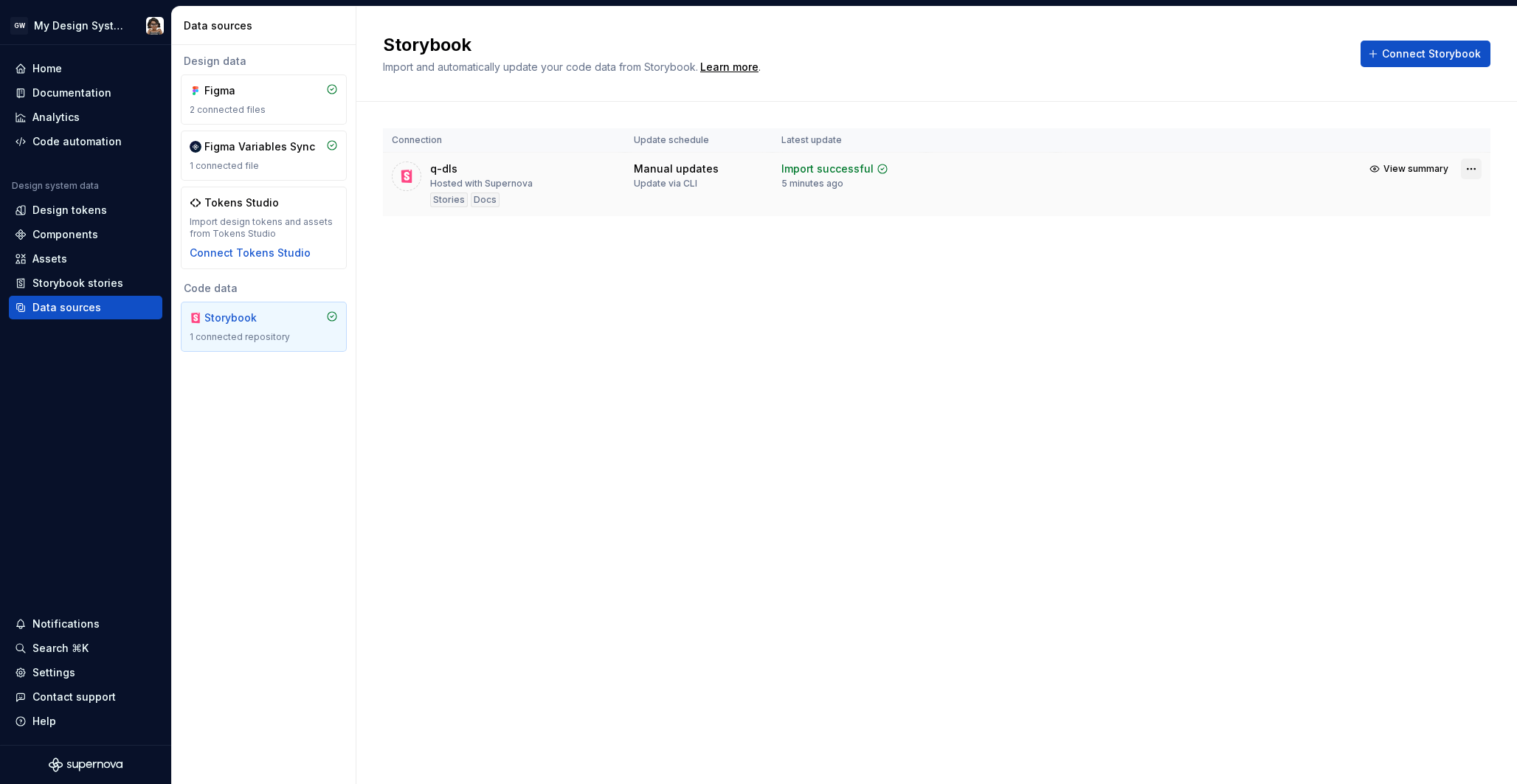
click at [1470, 169] on html "GW My Design System Home Documentation Analytics Code automation Design system …" at bounding box center [758, 392] width 1517 height 784
click at [1461, 218] on link "Open Storybook" at bounding box center [1419, 222] width 110 height 15
click at [584, 519] on div "Storybook Import and automatically update your code data from Storybook. Learn …" at bounding box center [936, 395] width 1161 height 777
click at [1470, 169] on html "GW My Design System Home Documentation Analytics Code automation Design system …" at bounding box center [758, 392] width 1517 height 784
click at [1475, 254] on div "Remove connection" at bounding box center [1411, 252] width 140 height 23
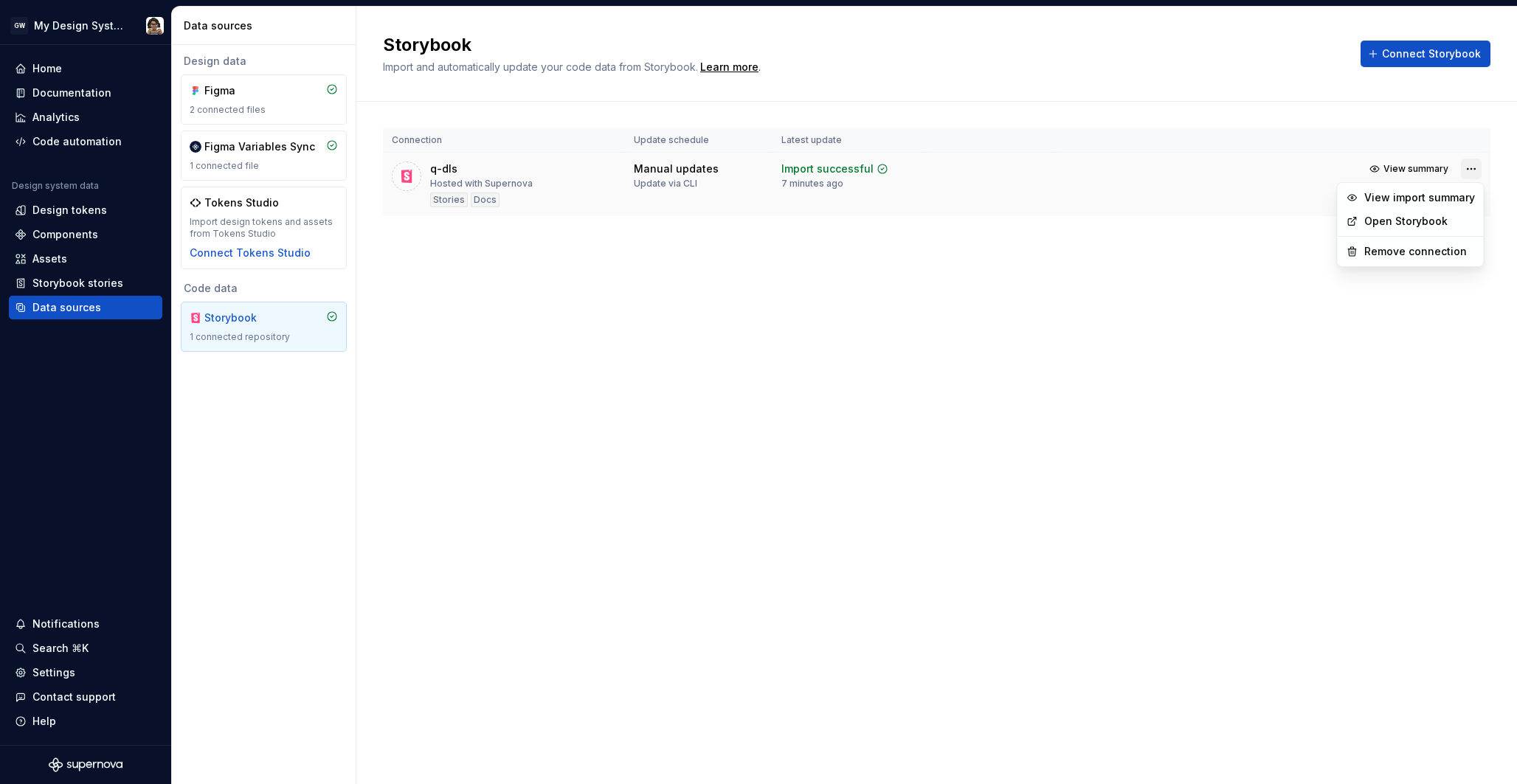
click at [1471, 168] on html "GW My Design System Home Documentation Analytics Code automation Design system …" at bounding box center [758, 392] width 1517 height 784
click at [1402, 264] on div "View import summary Open Storybook Remove connection" at bounding box center [1411, 224] width 148 height 85
click at [1402, 247] on div "Remove connection" at bounding box center [1419, 252] width 110 height 15
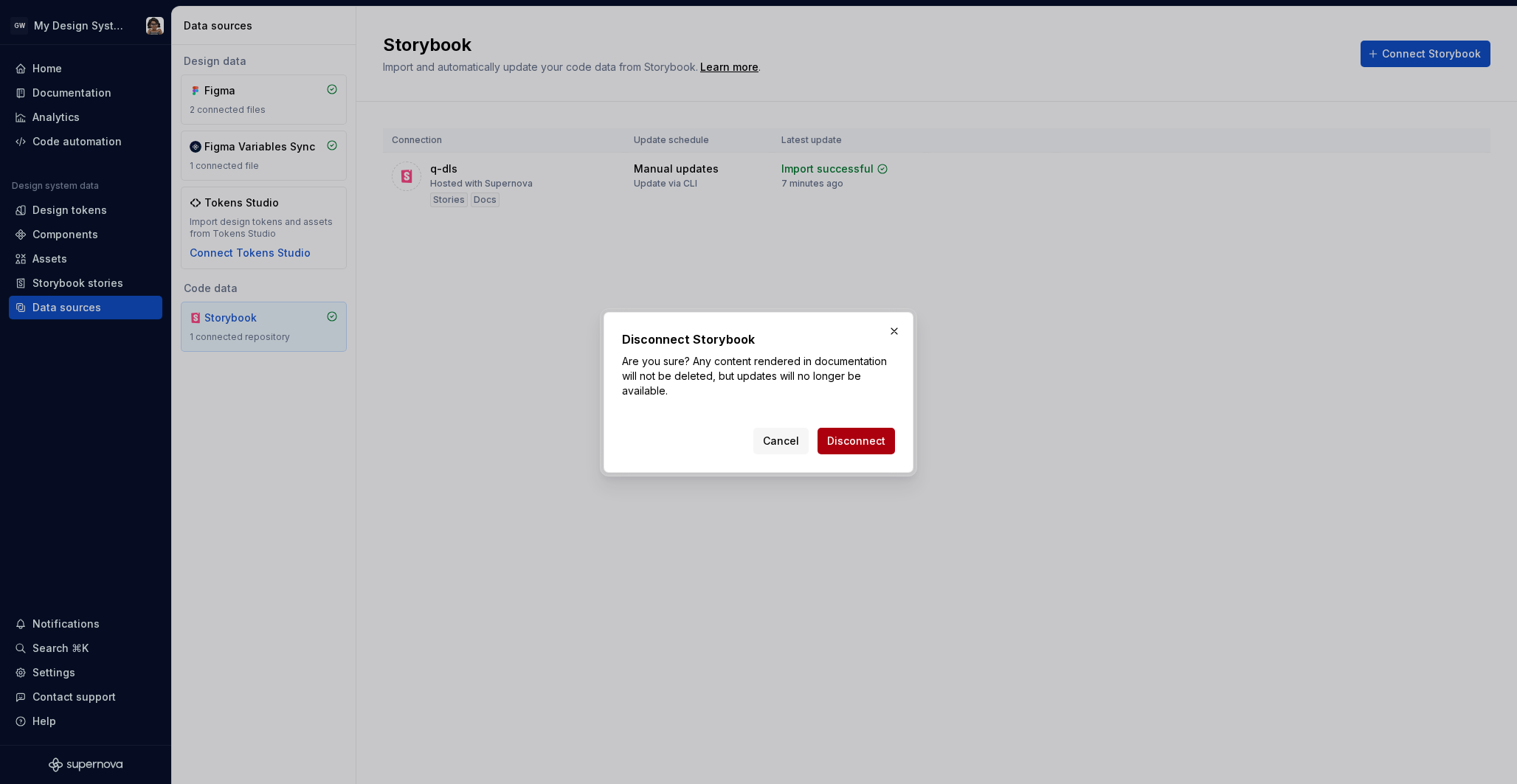
click at [867, 439] on span "Disconnect" at bounding box center [857, 441] width 58 height 15
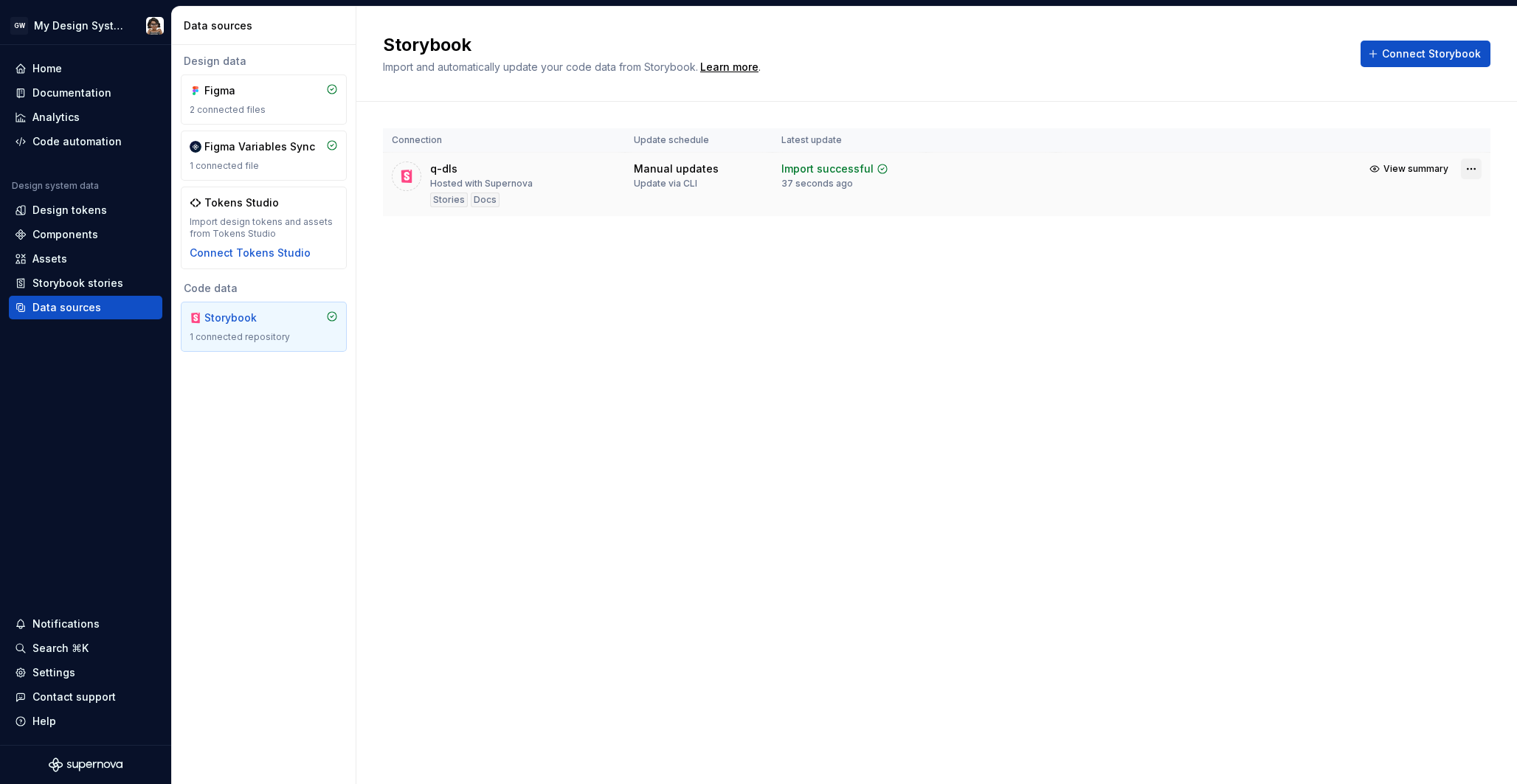
click at [1475, 166] on html "GW My Design System Home Documentation Analytics Code automation Design system …" at bounding box center [758, 392] width 1517 height 784
click at [1441, 216] on link "Open Storybook" at bounding box center [1419, 222] width 110 height 15
click at [69, 678] on div "Settings" at bounding box center [54, 673] width 43 height 15
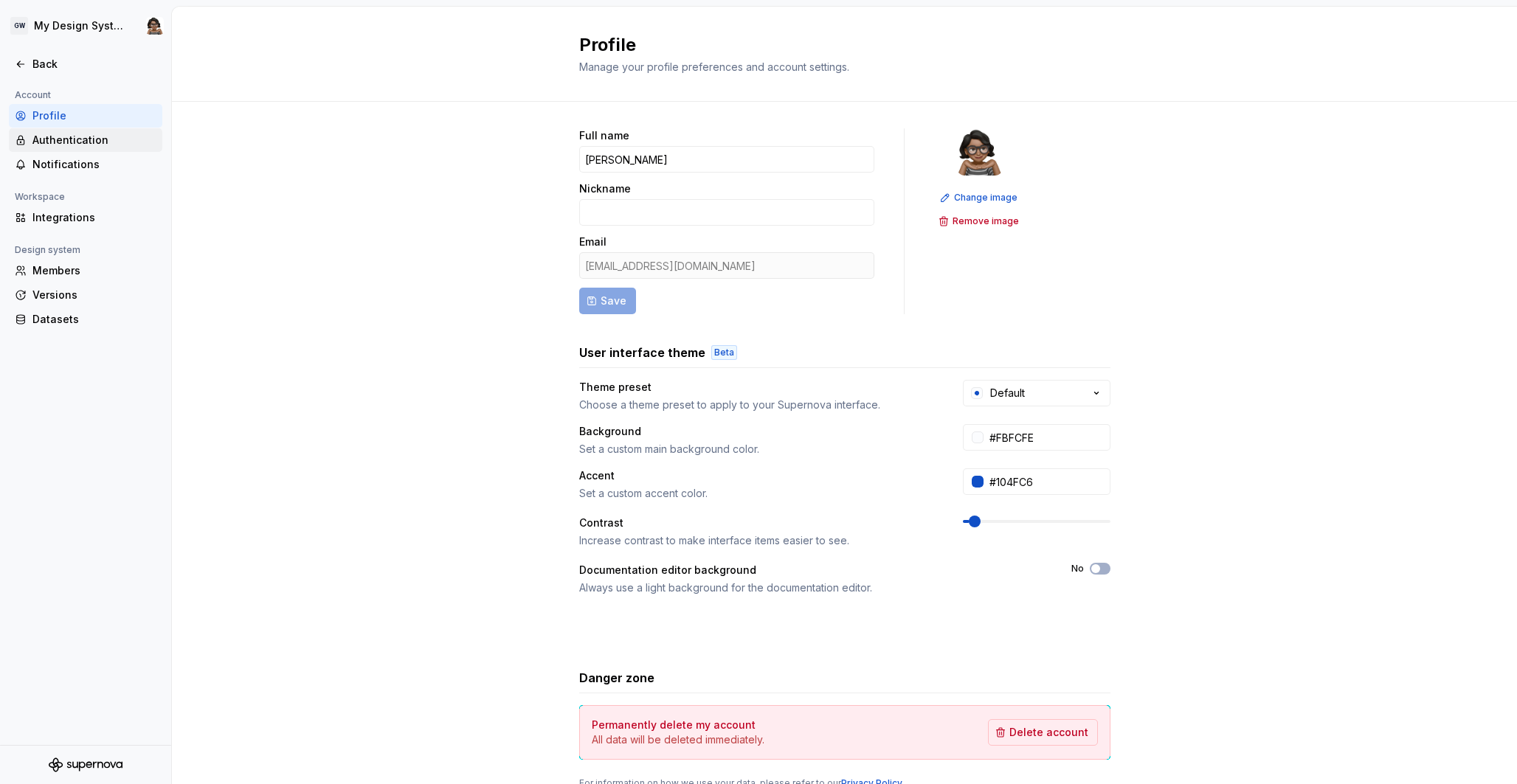
click at [109, 146] on div "Authentication" at bounding box center [94, 140] width 124 height 15
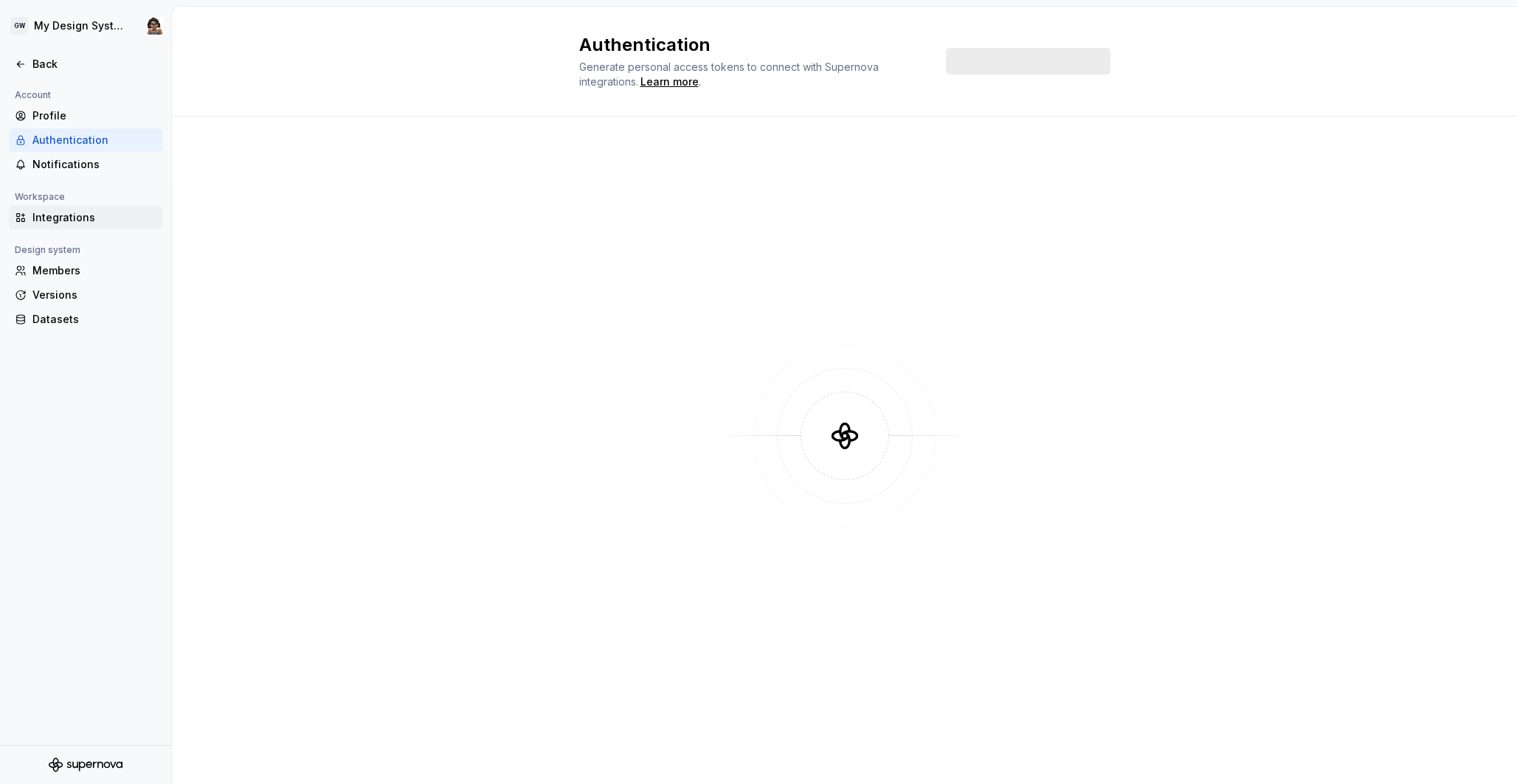
click at [82, 218] on div "Integrations" at bounding box center [94, 218] width 124 height 15
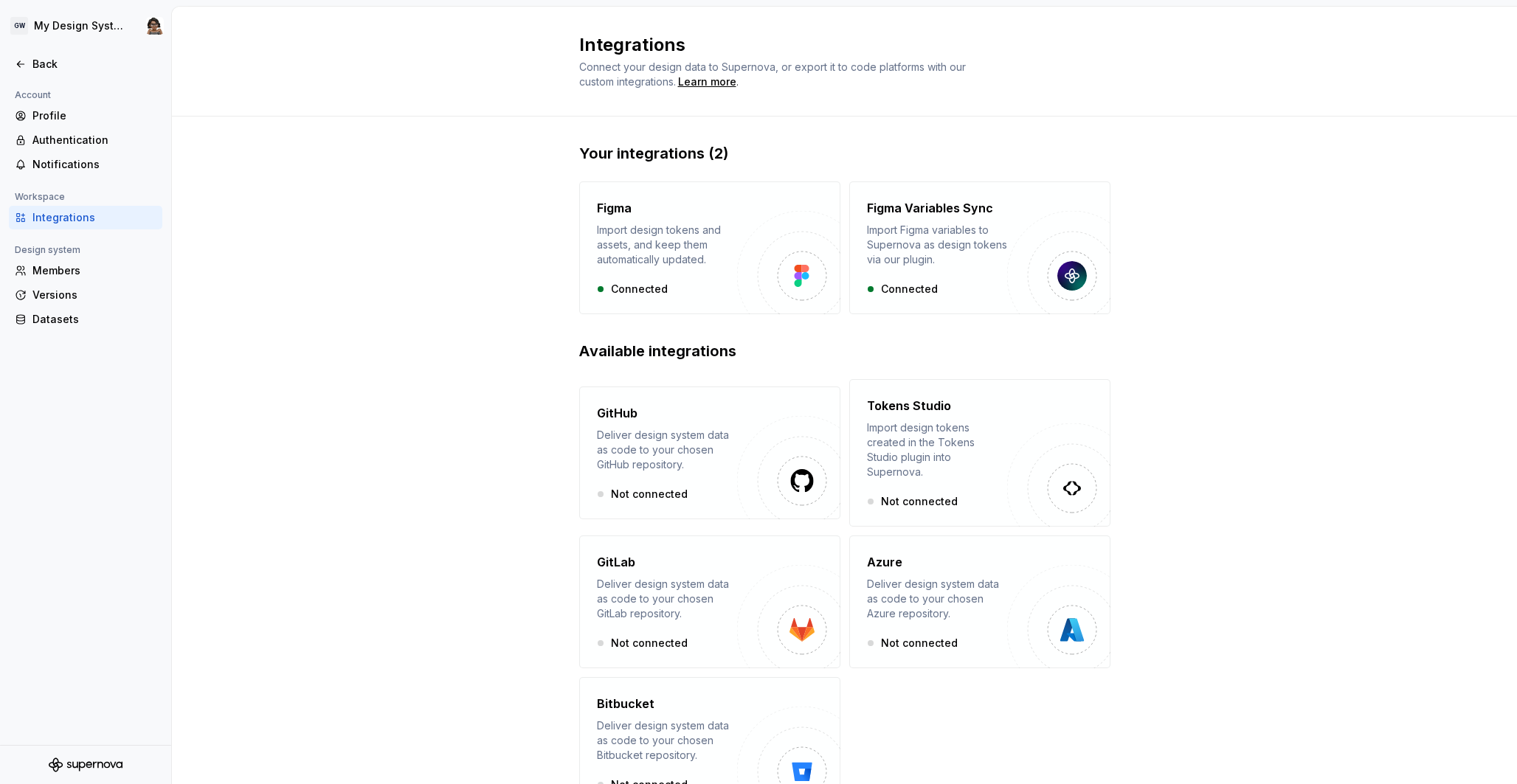
click at [805, 359] on h2 "Available integrations" at bounding box center [844, 350] width 531 height 21
click at [725, 76] on div "Learn more" at bounding box center [707, 82] width 58 height 15
click at [152, 35] on html "GW My Design System Back Account Profile Authentication Notifications Workspace…" at bounding box center [758, 392] width 1517 height 784
click at [168, 67] on div "GOV Workspace" at bounding box center [112, 72] width 125 height 15
click at [218, 389] on html "GW My Design System Back Account Profile Authentication Notifications Workspace…" at bounding box center [758, 392] width 1517 height 784
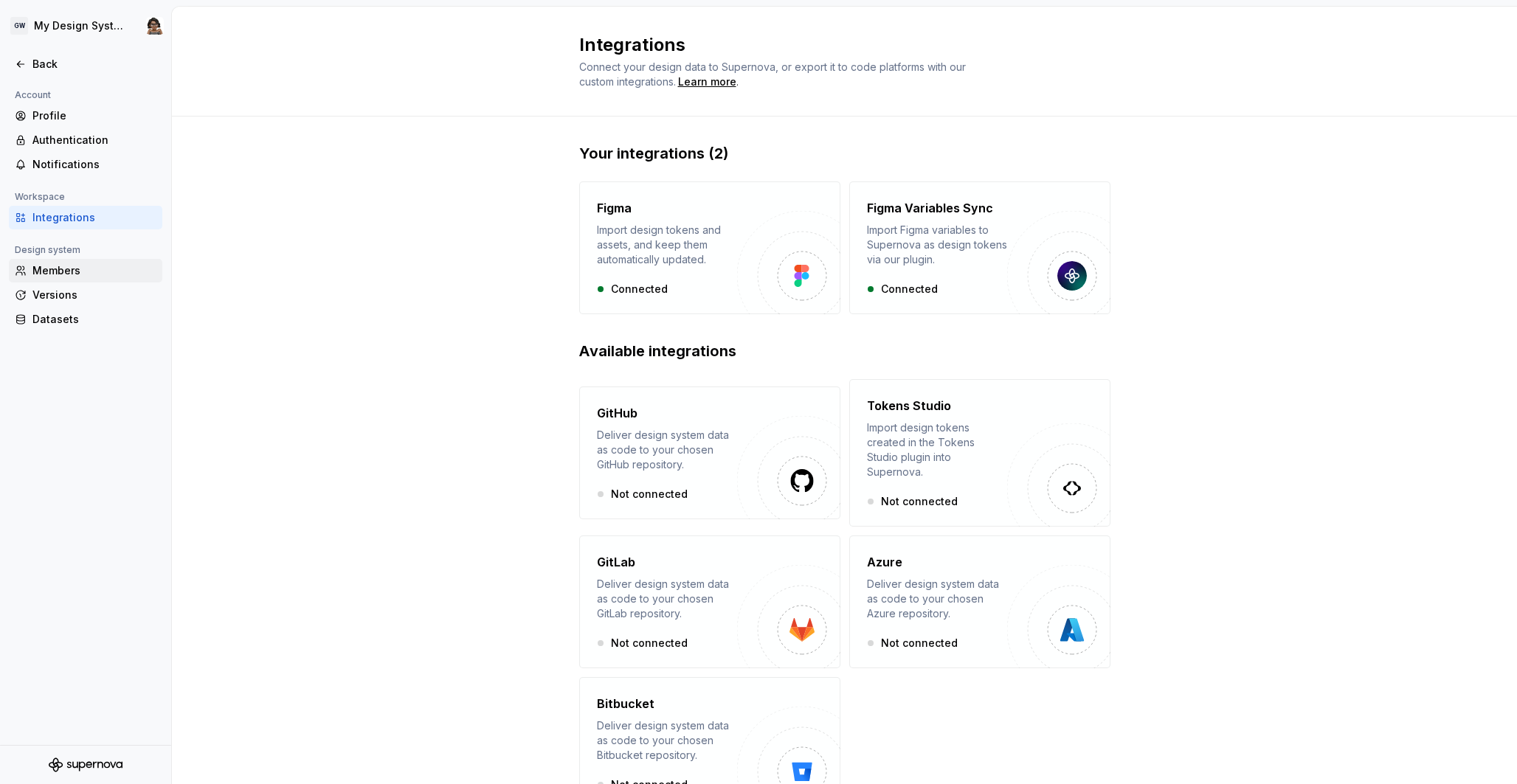
click at [98, 272] on div "Members" at bounding box center [94, 271] width 124 height 15
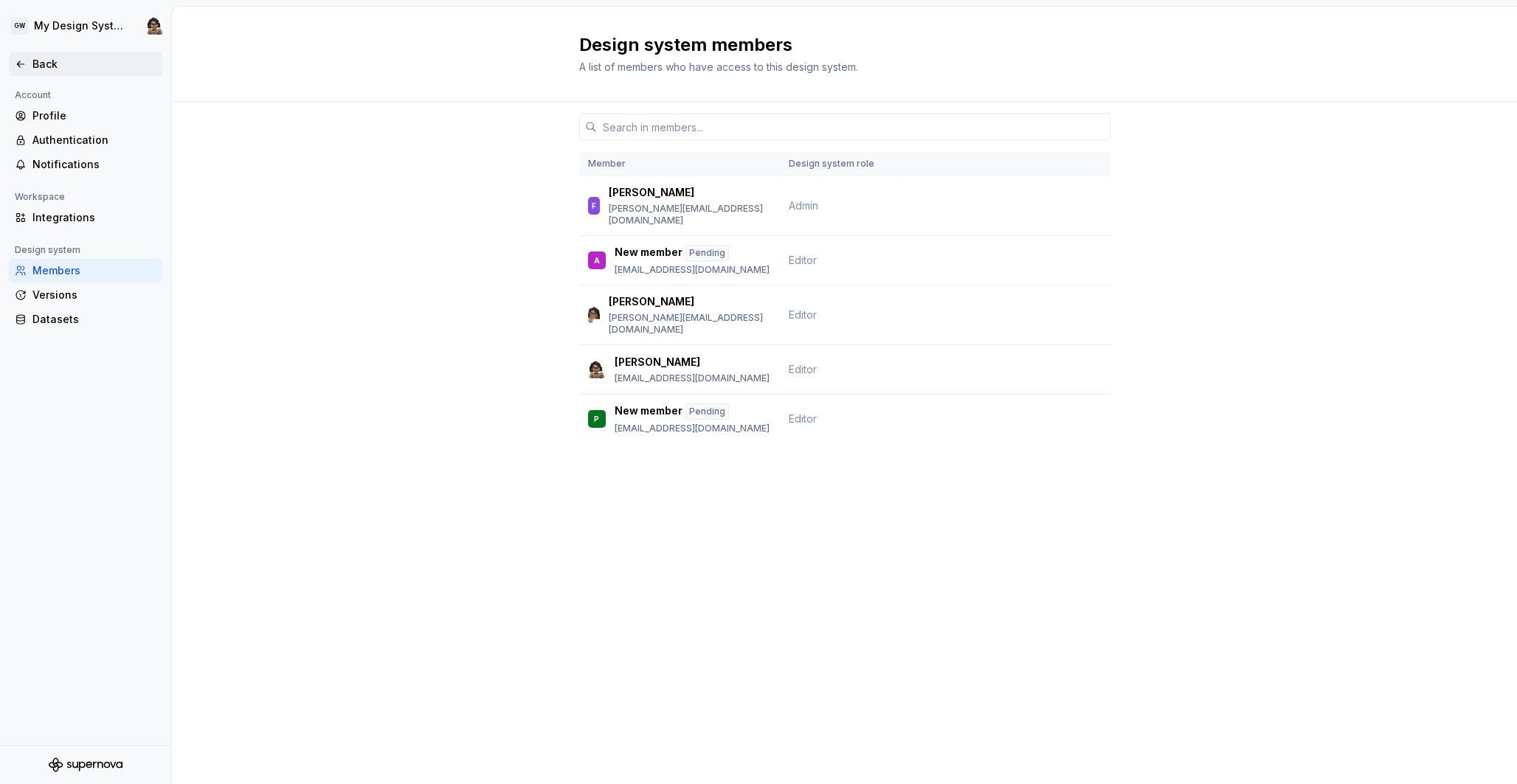
click at [45, 65] on div "Back" at bounding box center [94, 64] width 124 height 15
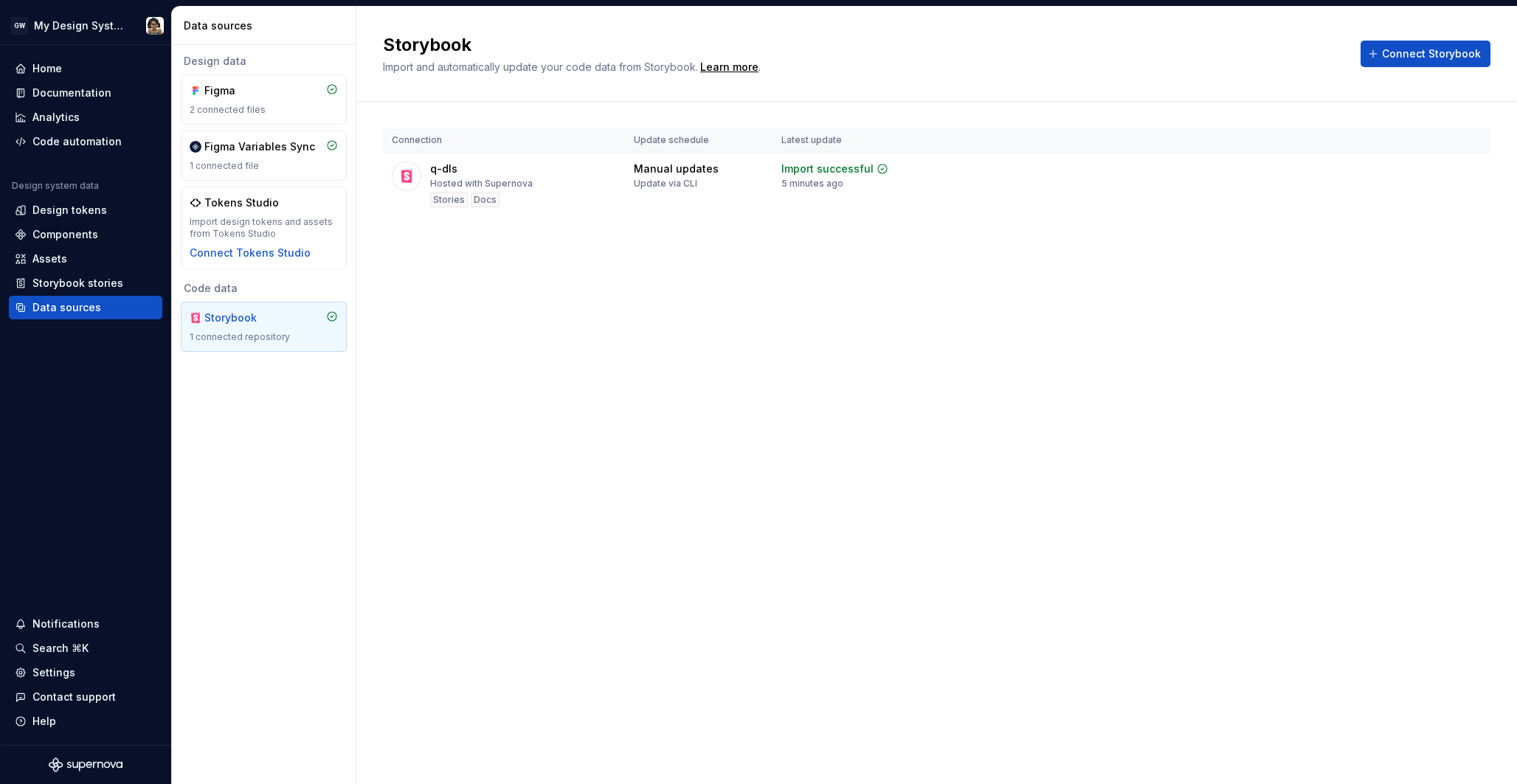
click at [277, 337] on div "1 connected repository" at bounding box center [263, 337] width 149 height 12
click at [1468, 168] on html "GW My Design System Home Documentation Analytics Code automation Design system …" at bounding box center [758, 392] width 1517 height 784
click at [1435, 223] on link "Open Storybook" at bounding box center [1419, 222] width 110 height 15
click at [55, 676] on div "Settings" at bounding box center [54, 673] width 43 height 15
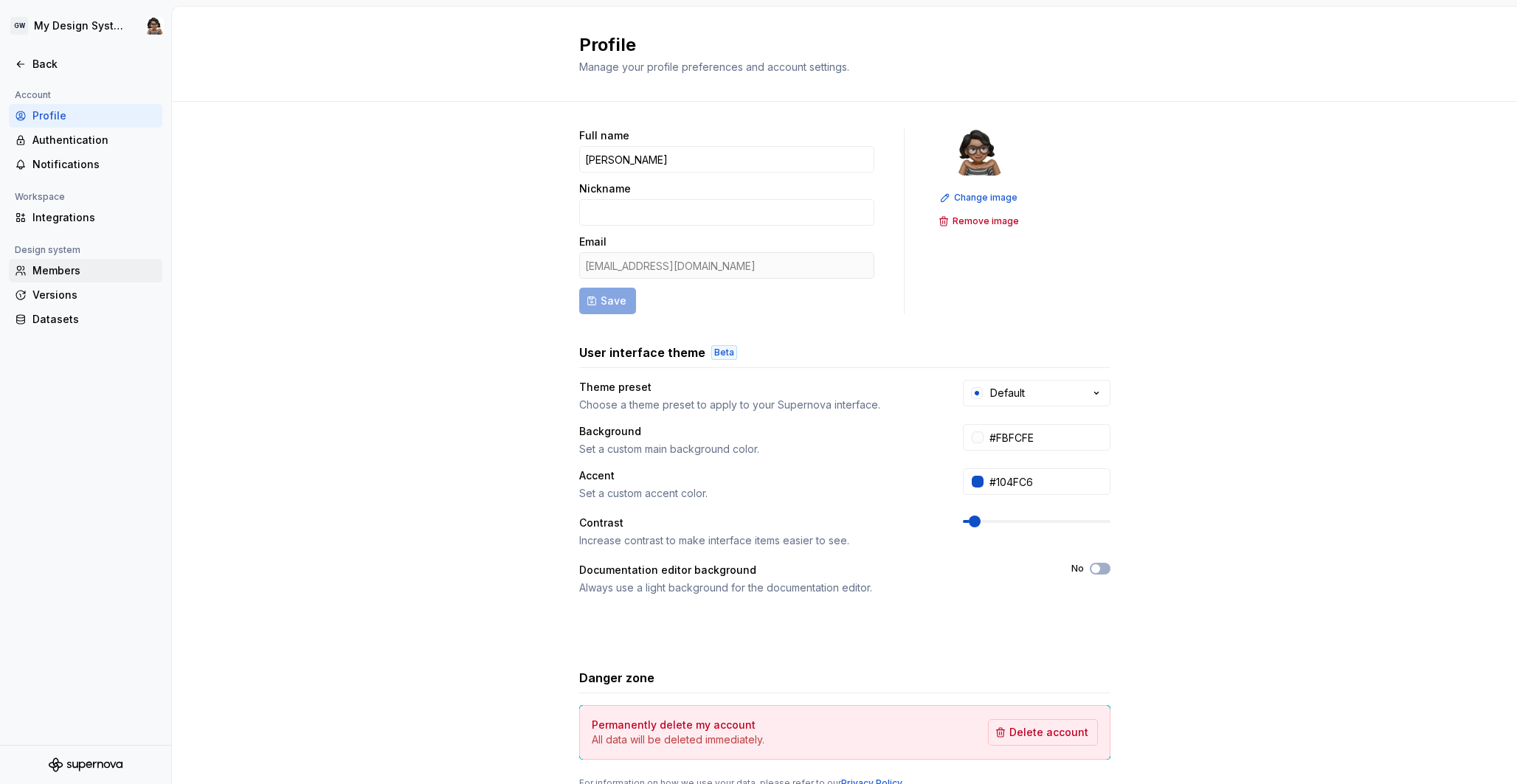
click at [86, 271] on div "Members" at bounding box center [94, 271] width 124 height 15
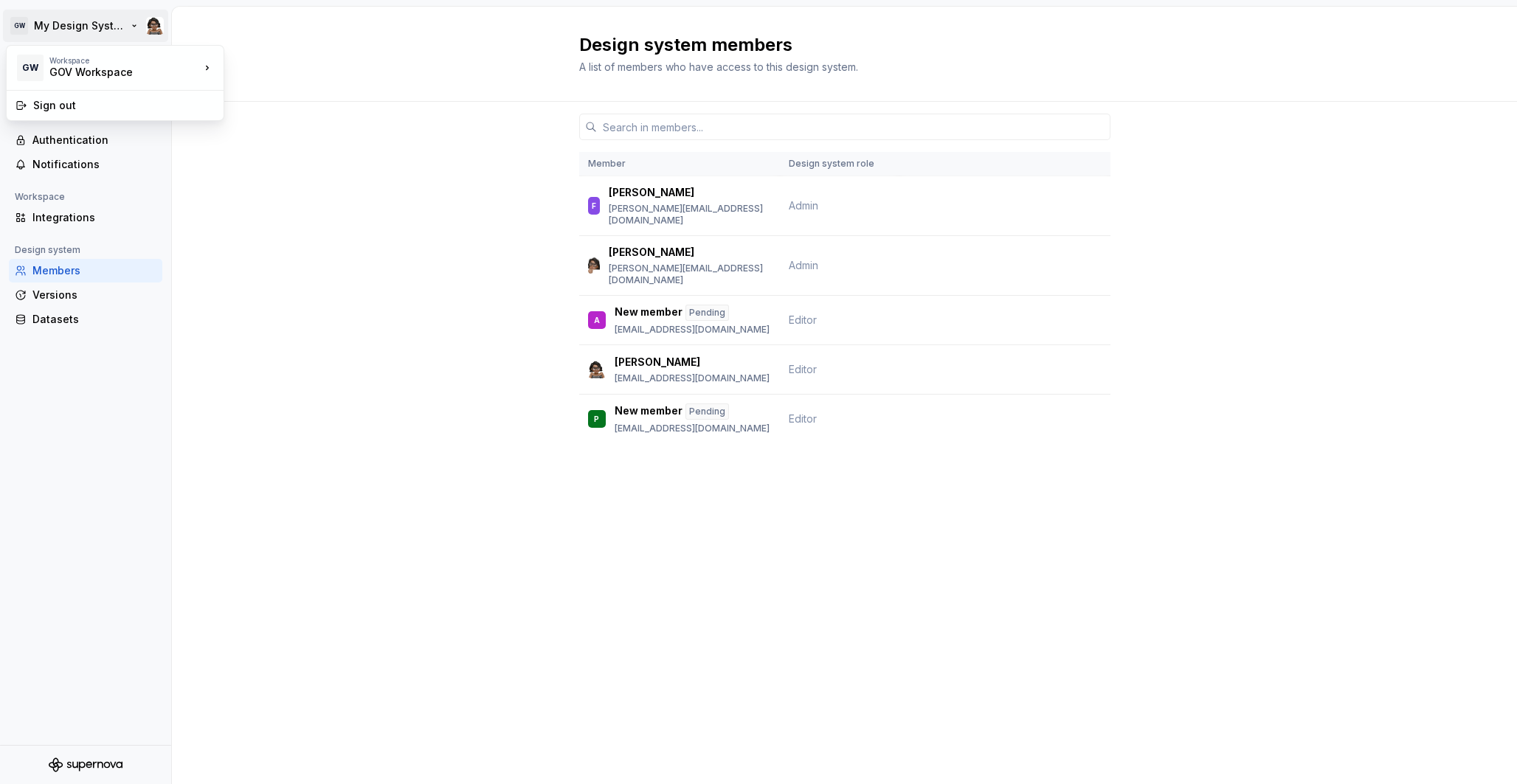
click at [145, 28] on html "GW My Design System Back Account Profile Authentication Notifications Workspace…" at bounding box center [758, 392] width 1517 height 784
click at [140, 104] on div "Sign out" at bounding box center [124, 105] width 181 height 15
